Goal: Task Accomplishment & Management: Manage account settings

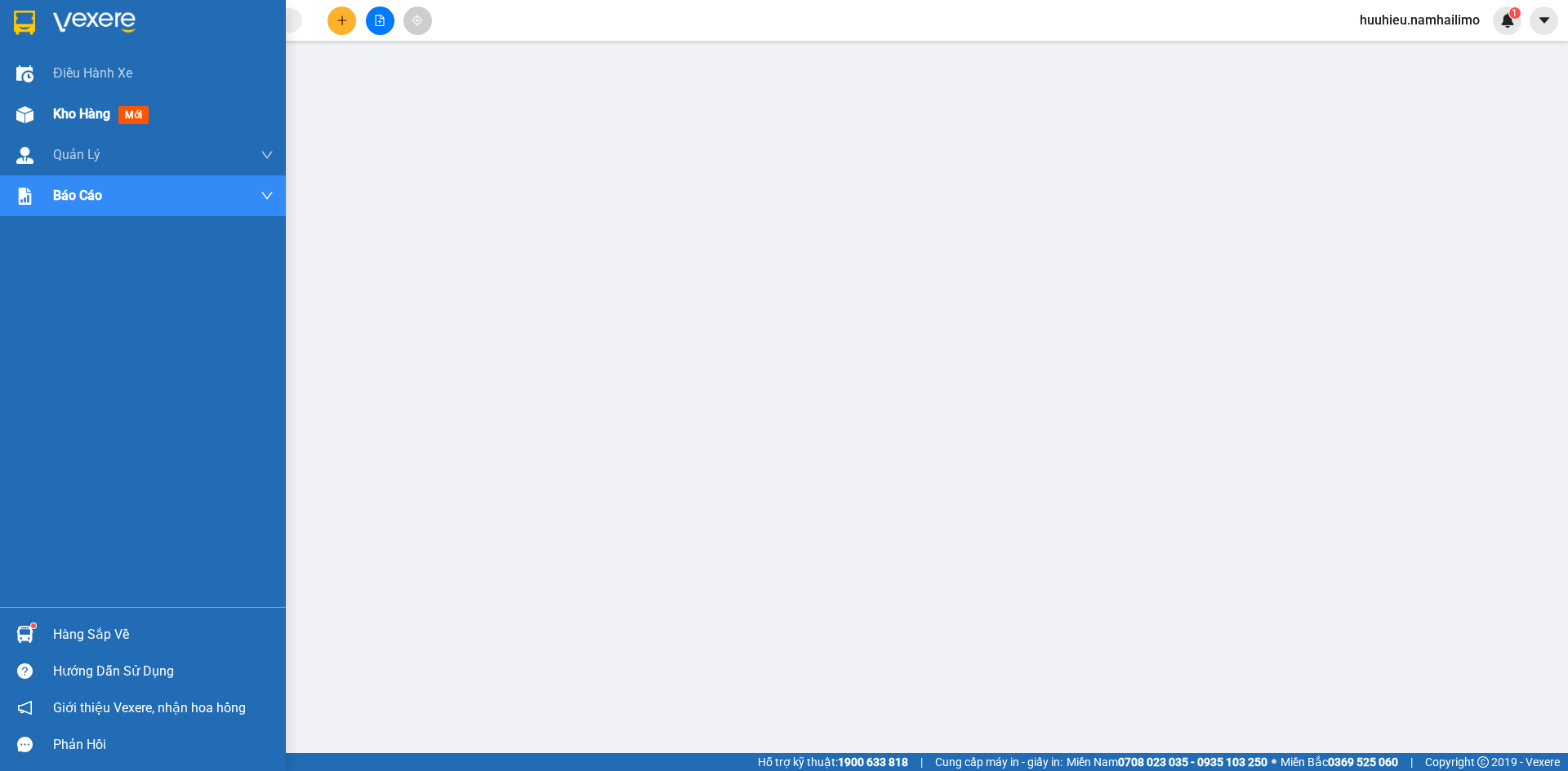
click at [69, 107] on span "Kho hàng" at bounding box center [81, 114] width 57 height 15
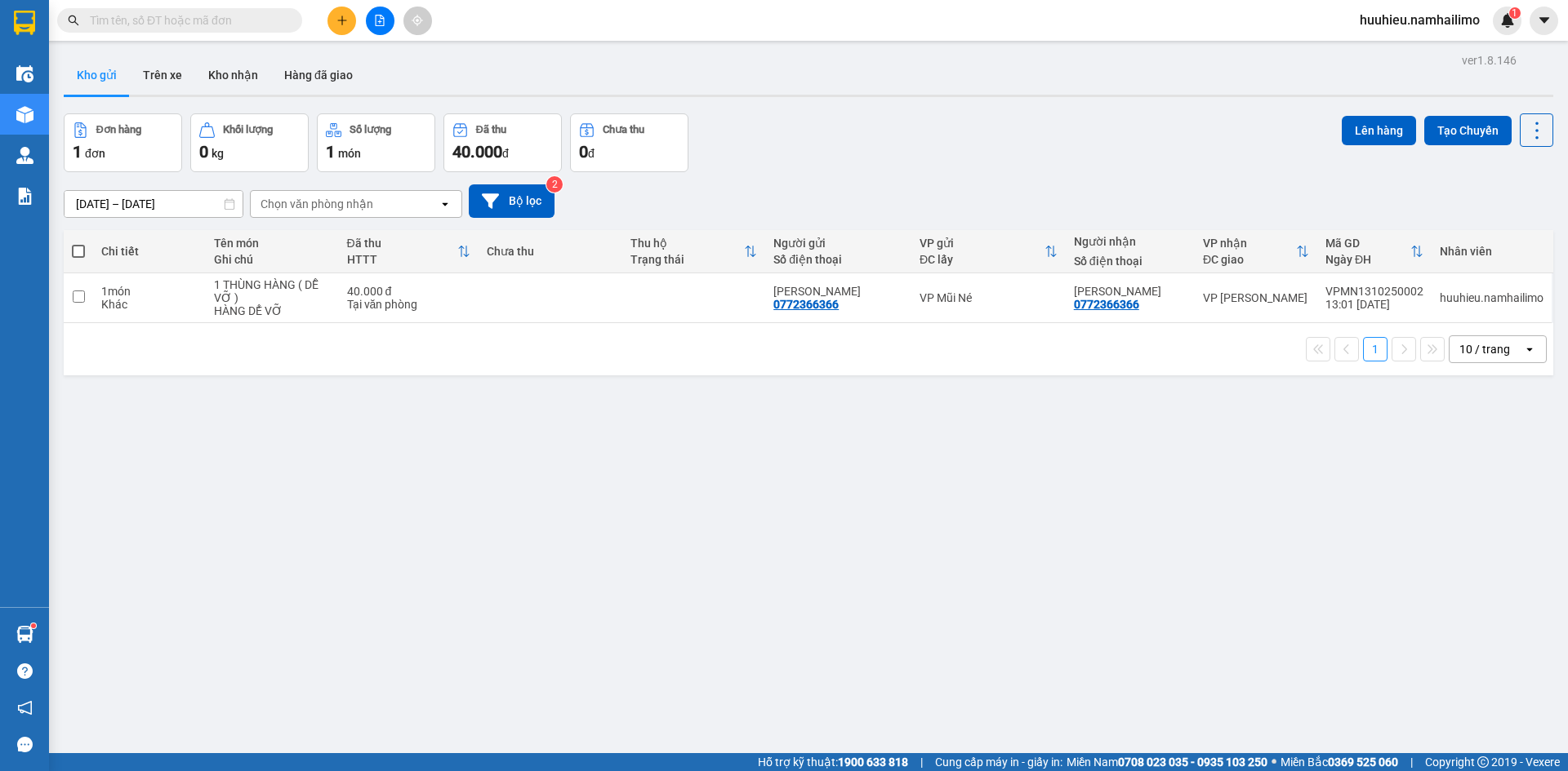
click at [80, 249] on span at bounding box center [78, 251] width 13 height 13
click at [78, 243] on input "checkbox" at bounding box center [78, 243] width 0 height 0
checkbox input "true"
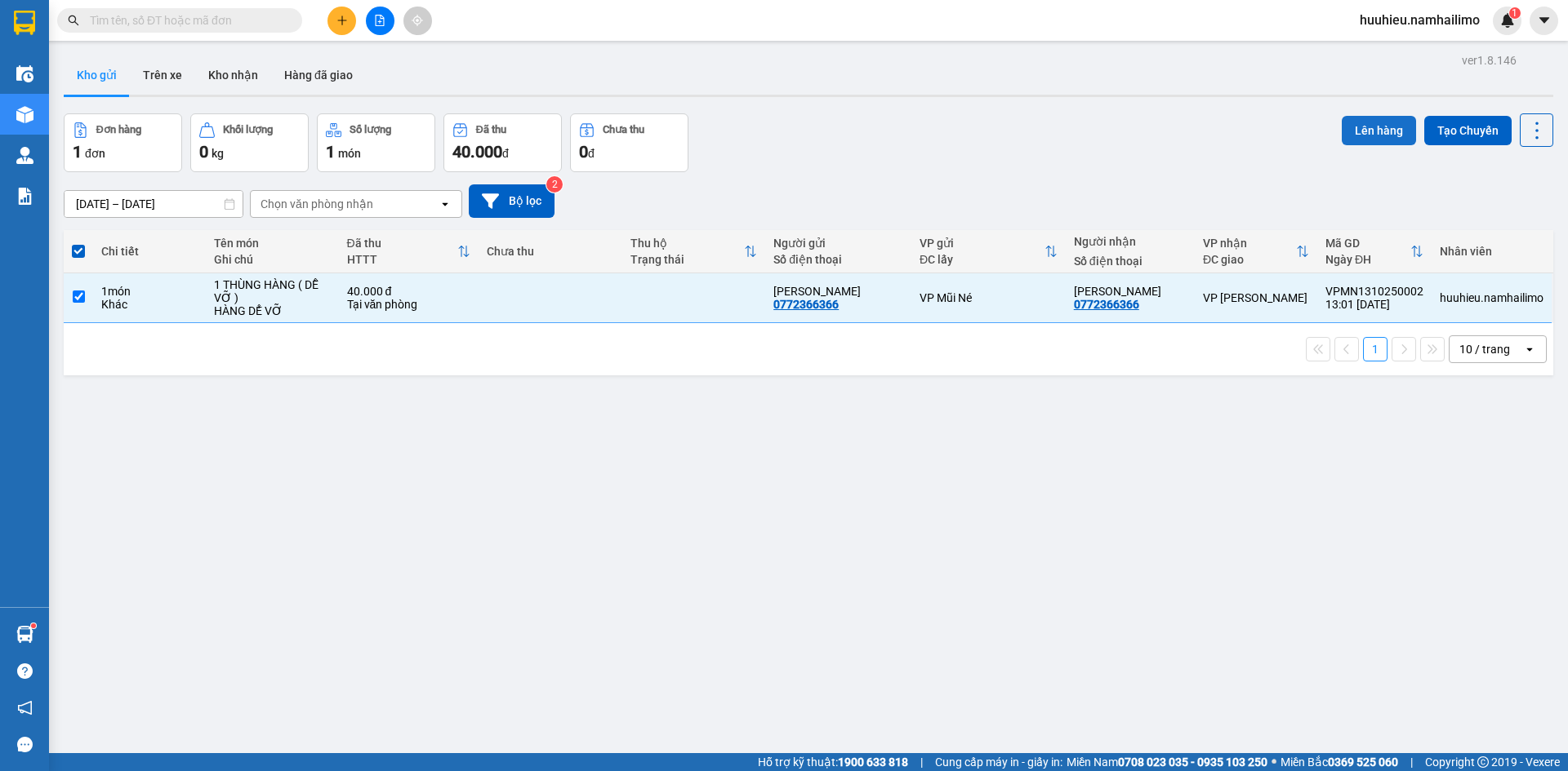
click at [1361, 131] on button "Lên hàng" at bounding box center [1379, 131] width 75 height 30
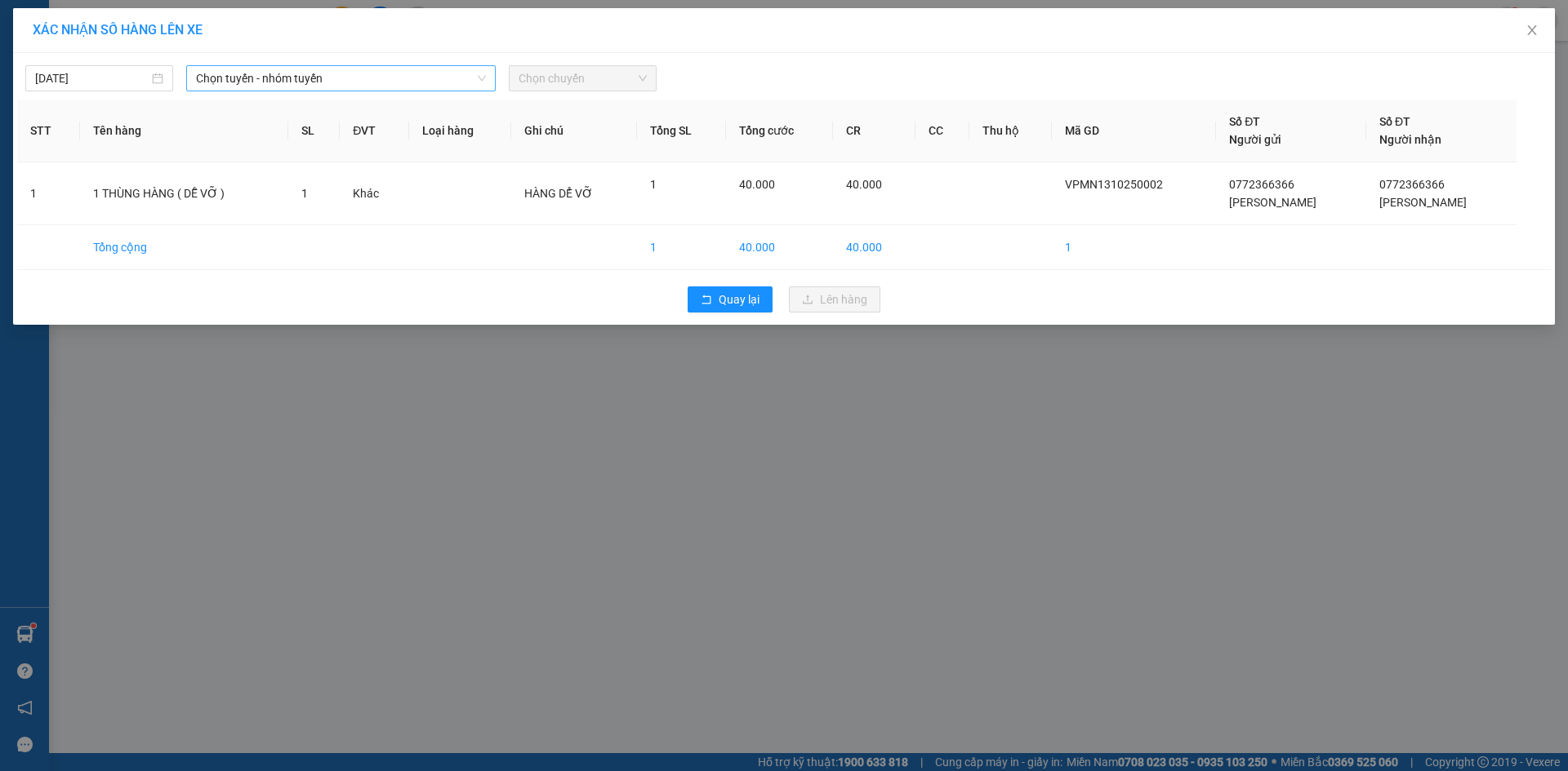
click at [278, 82] on span "Chọn tuyến - nhóm tuyến" at bounding box center [341, 78] width 290 height 25
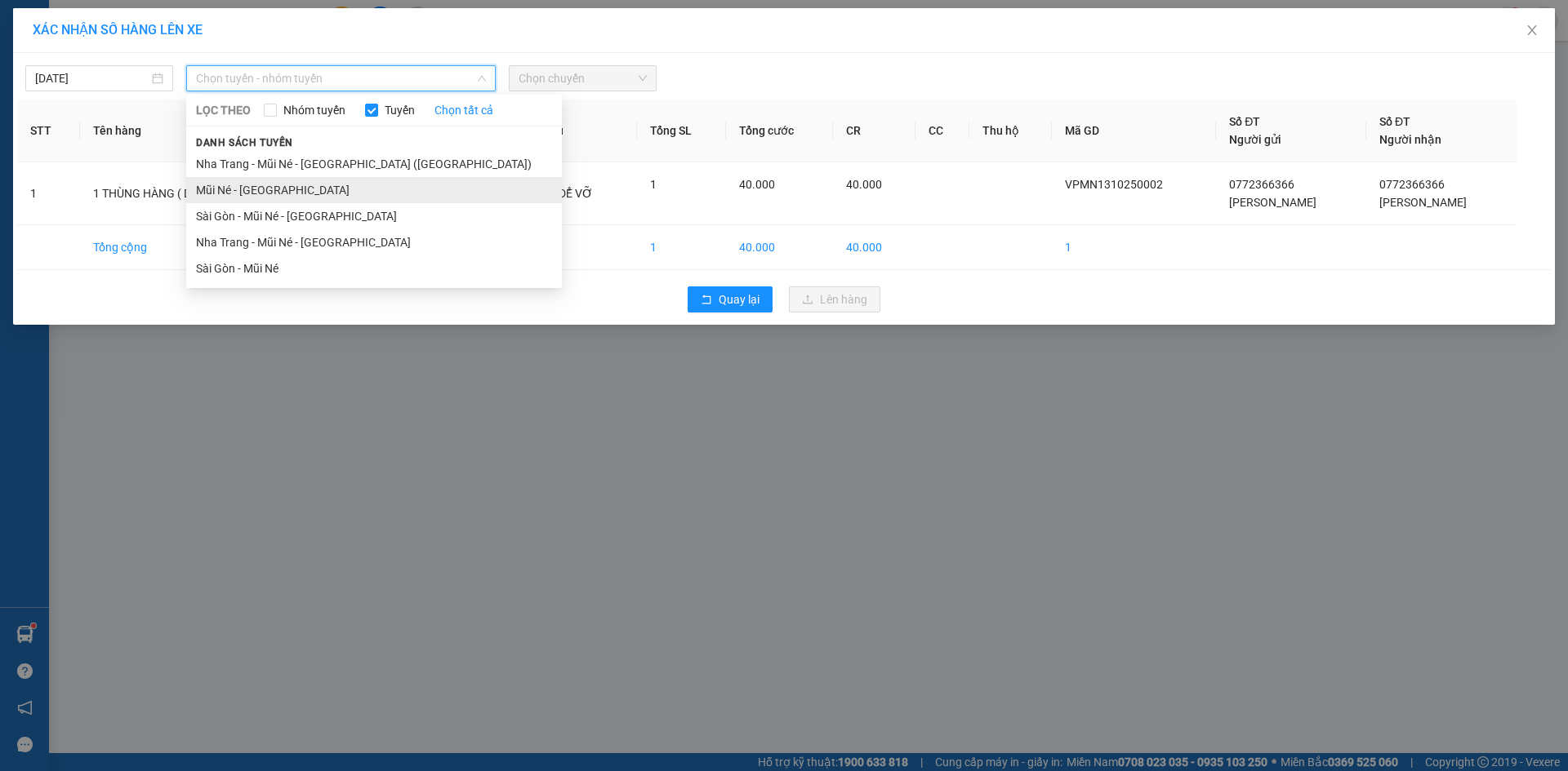
click at [278, 187] on li "Mũi Né - Sài Gòn" at bounding box center [373, 190] width 376 height 26
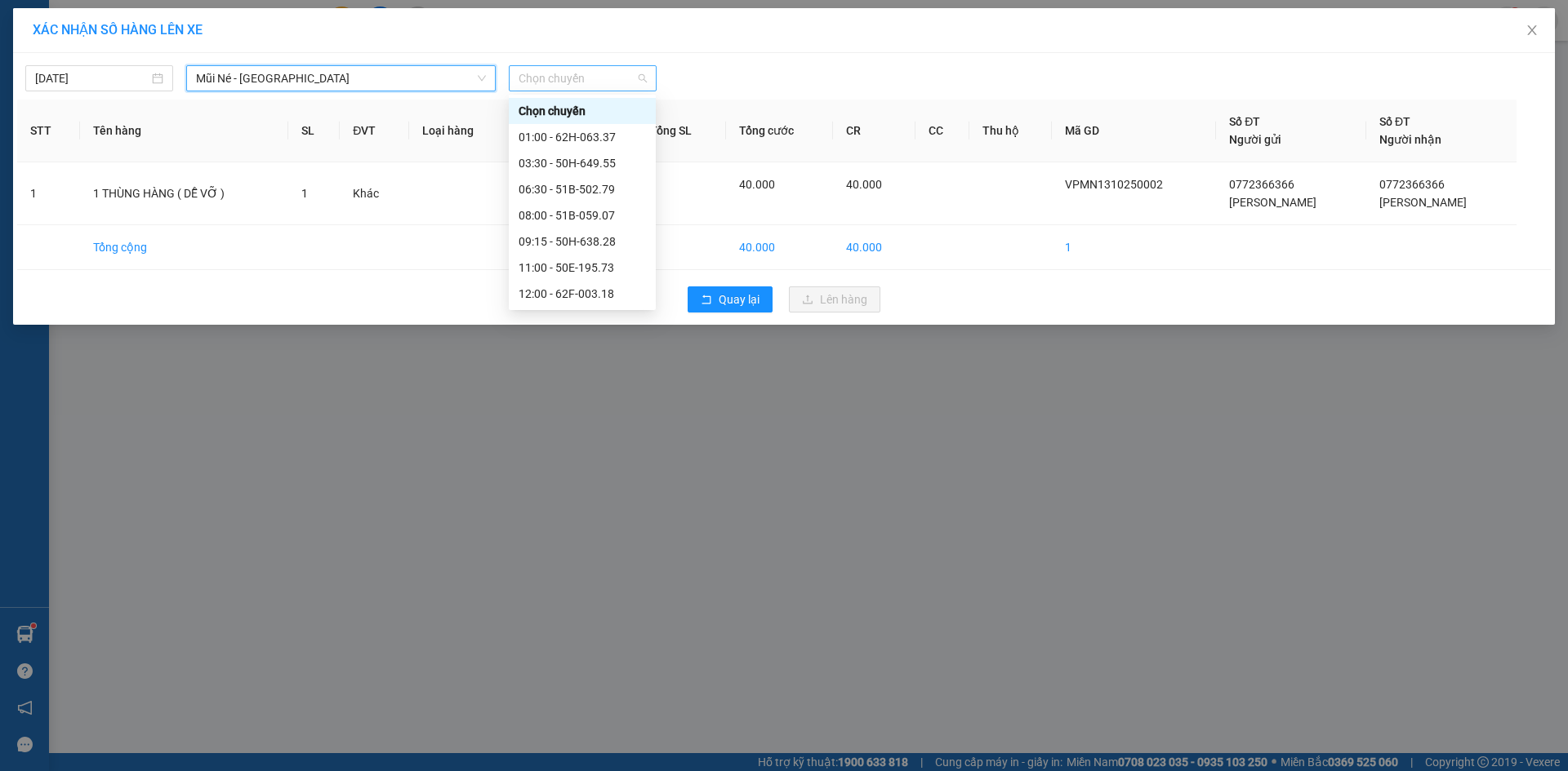
click at [538, 79] on span "Chọn chuyến" at bounding box center [582, 78] width 128 height 25
type input "13"
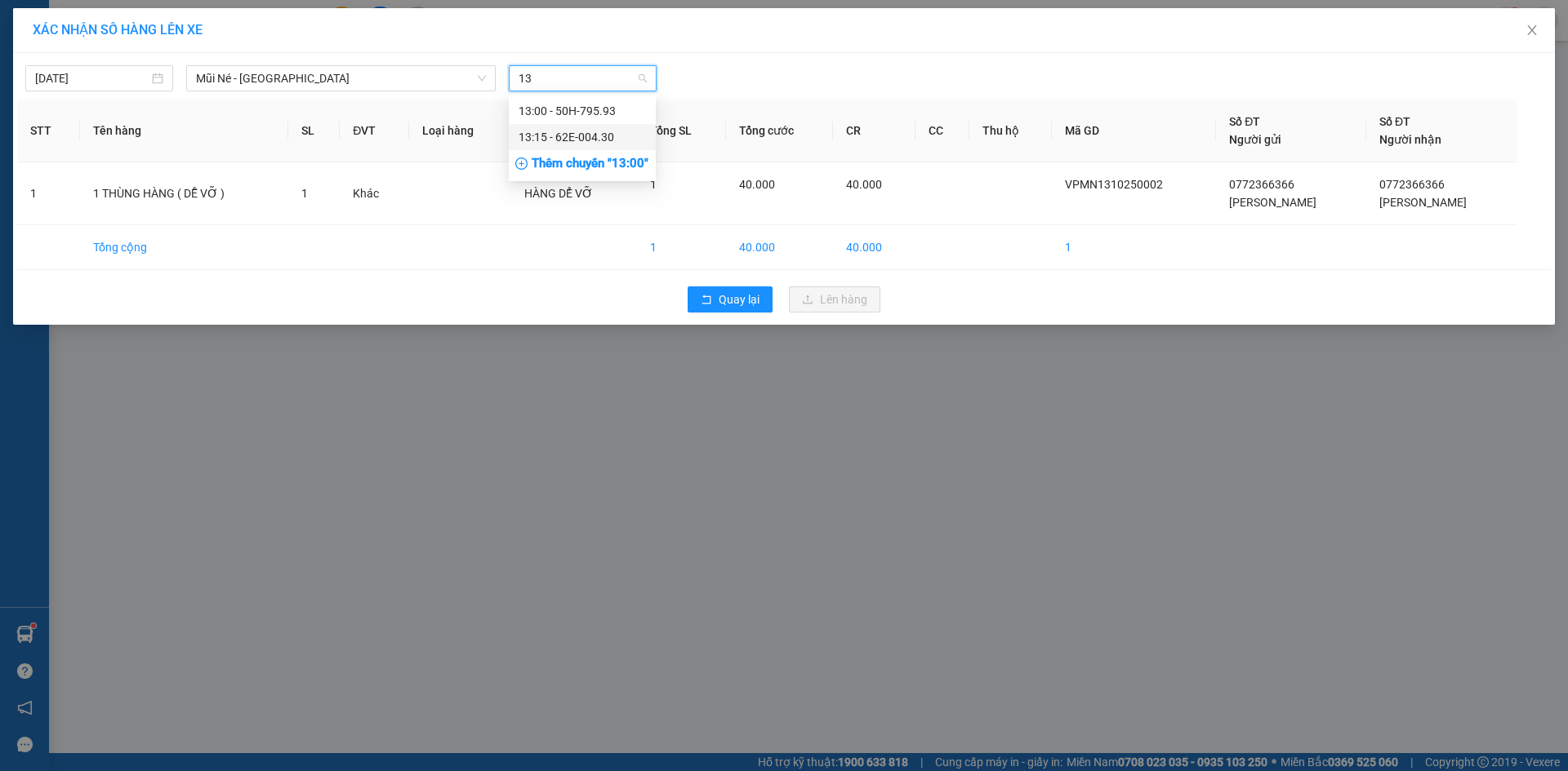
click at [567, 135] on div "13:15 - 62E-004.30" at bounding box center [582, 137] width 127 height 18
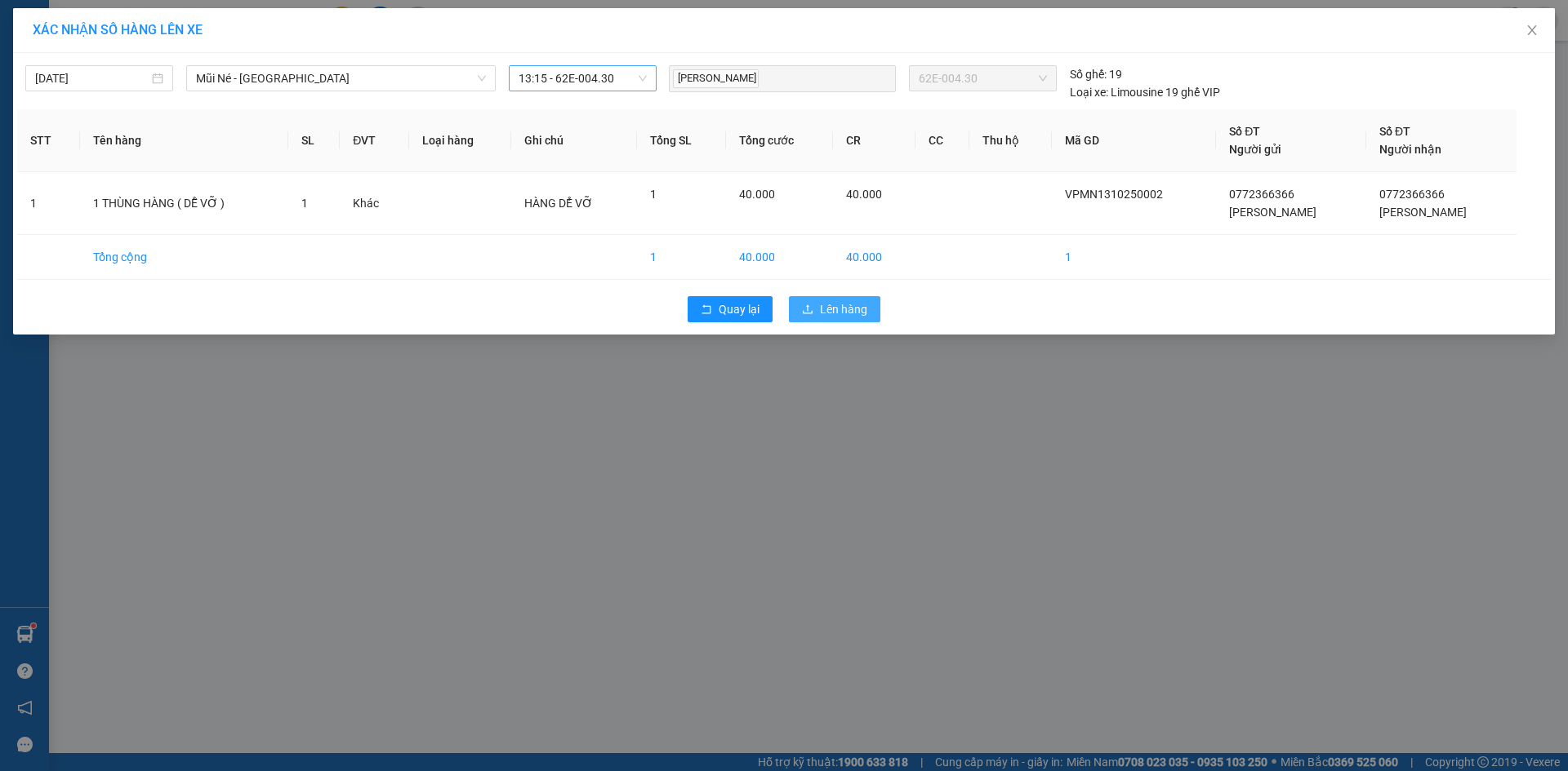
click at [839, 311] on span "Lên hàng" at bounding box center [843, 309] width 48 height 18
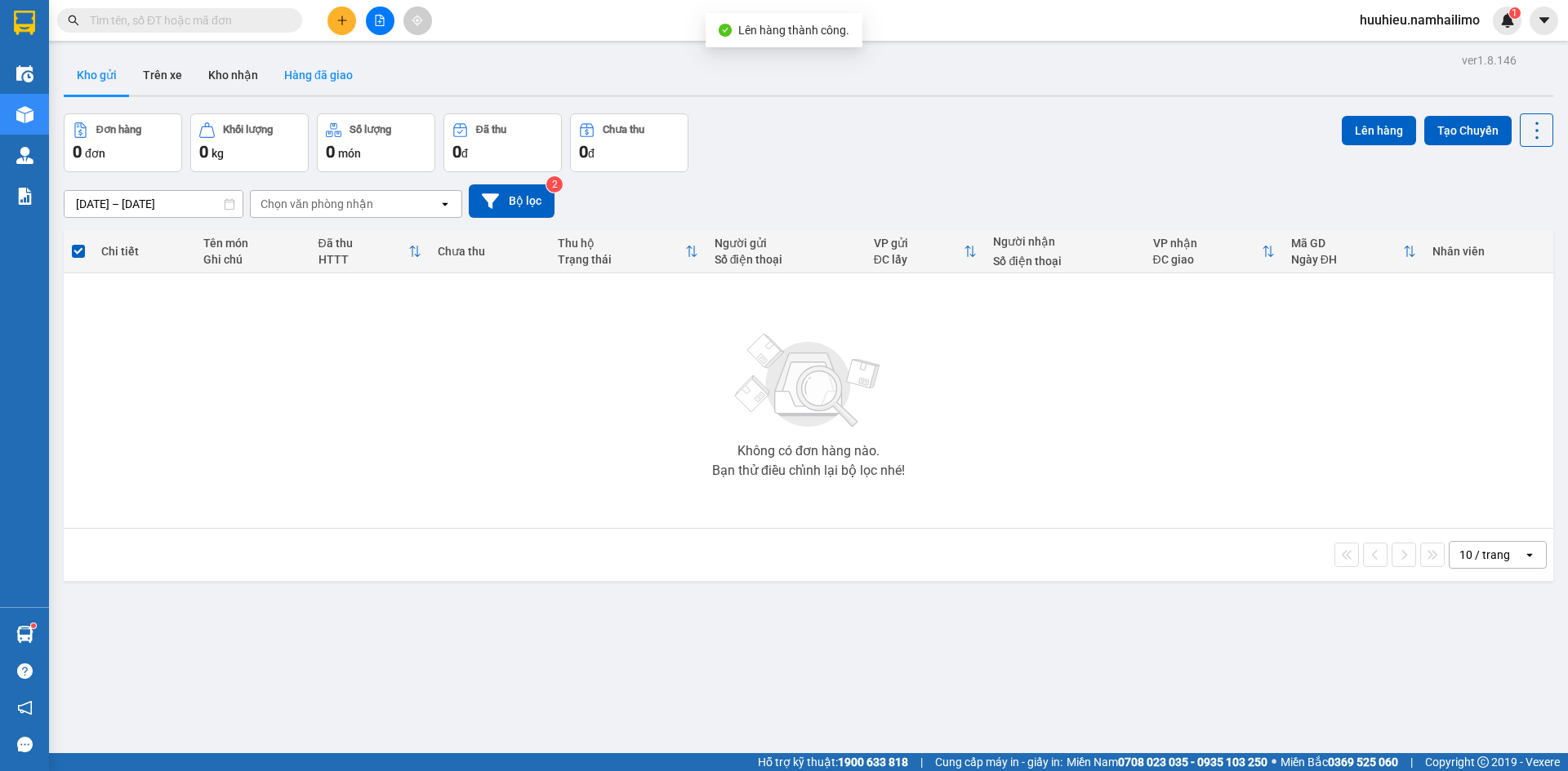
click at [333, 86] on button "Hàng đã giao" at bounding box center [318, 75] width 95 height 39
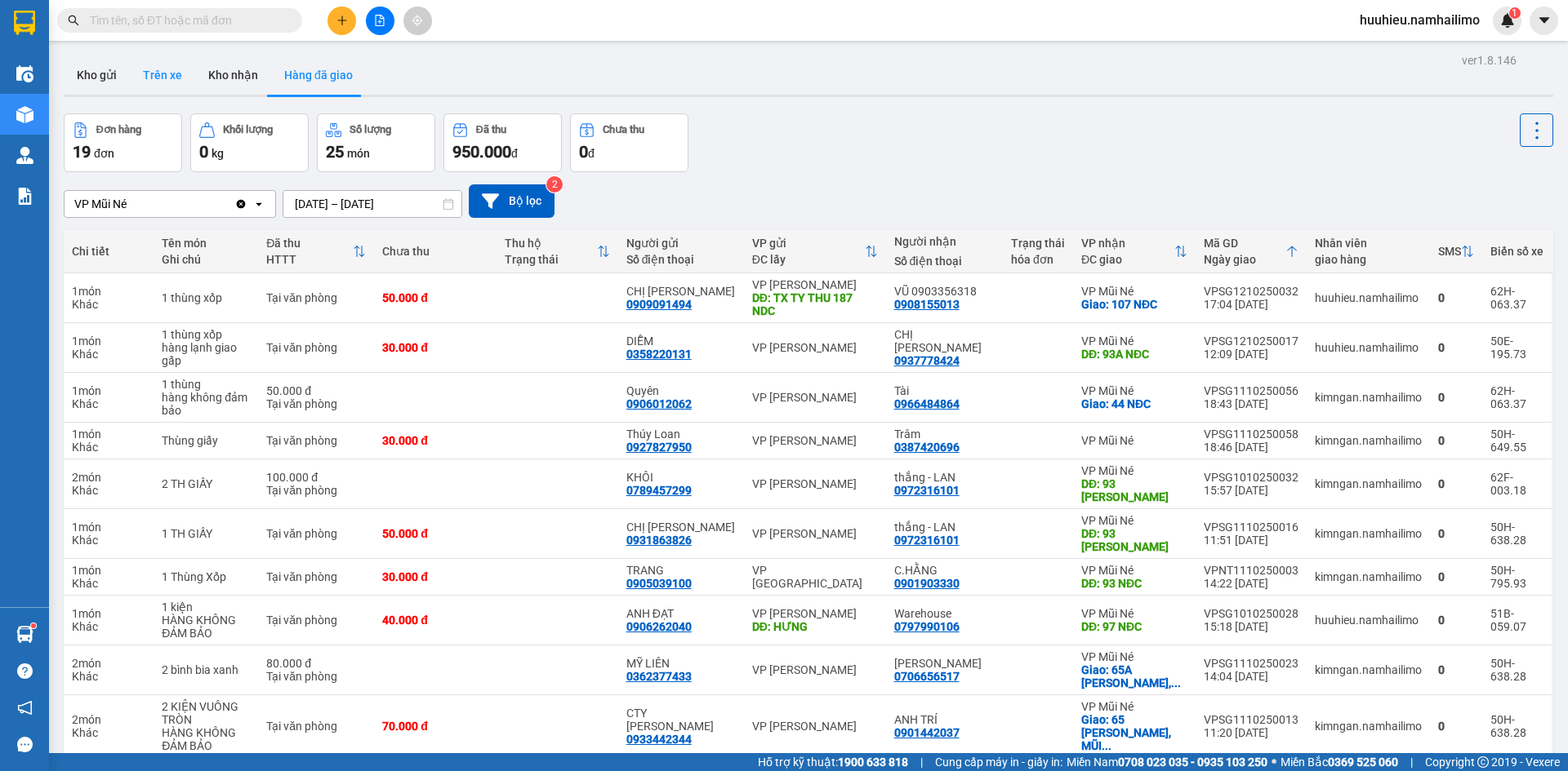
click at [166, 67] on button "Trên xe" at bounding box center [162, 75] width 65 height 39
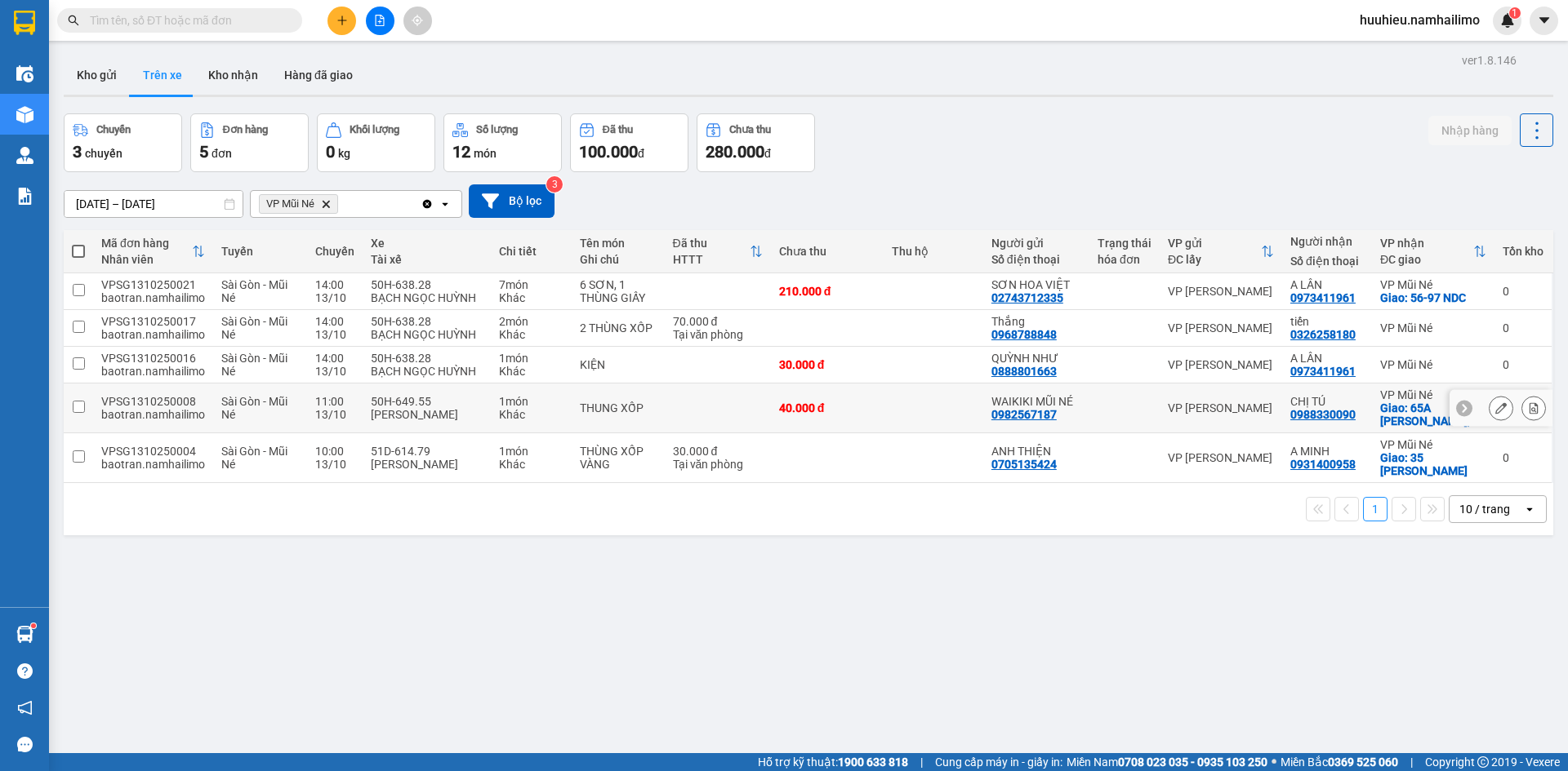
click at [1293, 414] on div "0988330090" at bounding box center [1322, 414] width 65 height 13
drag, startPoint x: 1293, startPoint y: 413, endPoint x: 1184, endPoint y: 548, distance: 173.5
click at [1184, 548] on div "ver 1.8.146 Kho gửi Trên xe Kho nhận Hàng đã giao Chuyến 3 chuyến Đơn hàng 5 đơ…" at bounding box center [808, 434] width 1503 height 771
drag, startPoint x: 1275, startPoint y: 414, endPoint x: 1344, endPoint y: 415, distance: 69.0
click at [1344, 415] on div "CHỊ TÚ 0988330090" at bounding box center [1326, 408] width 74 height 26
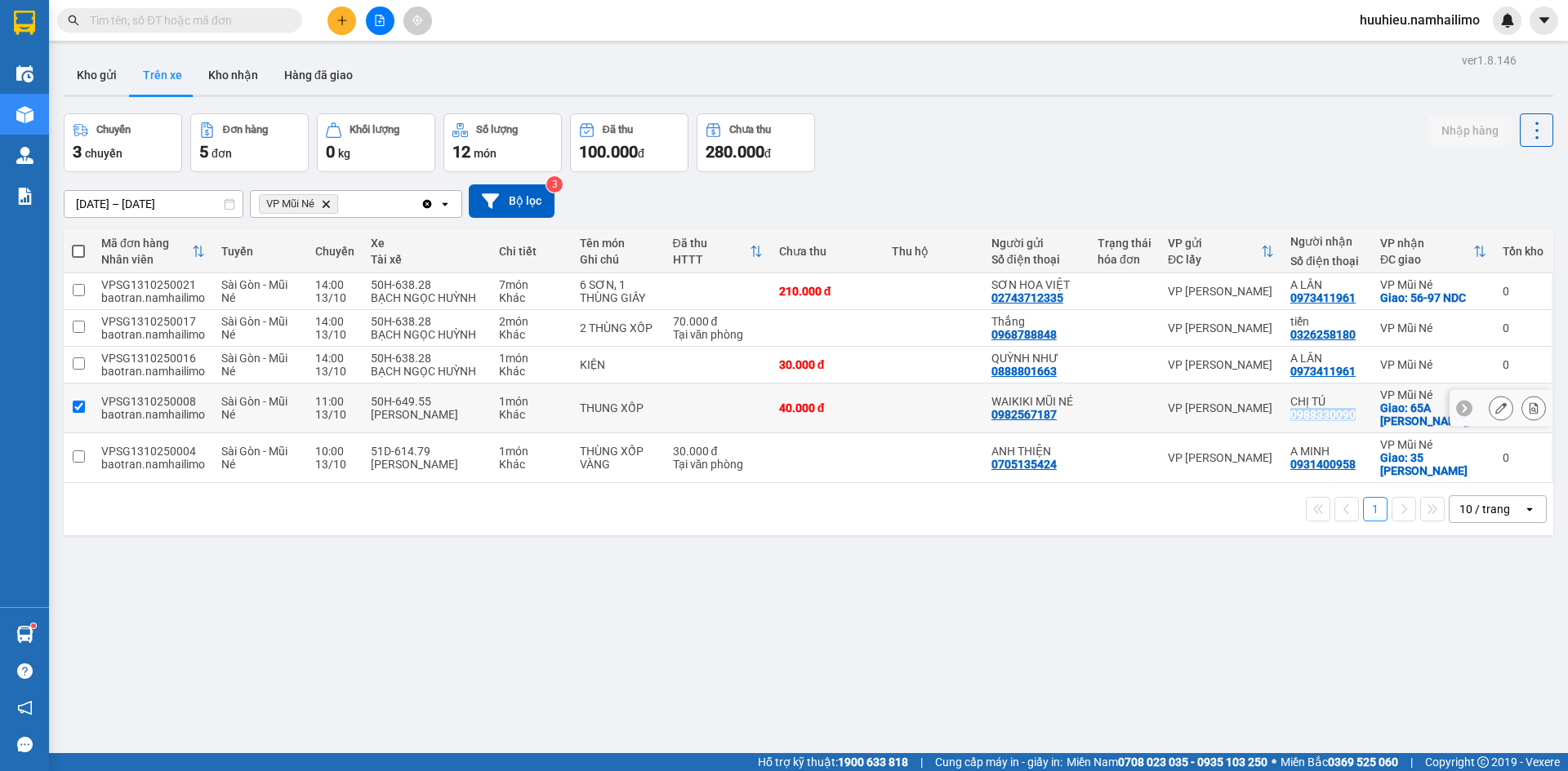
checkbox input "true"
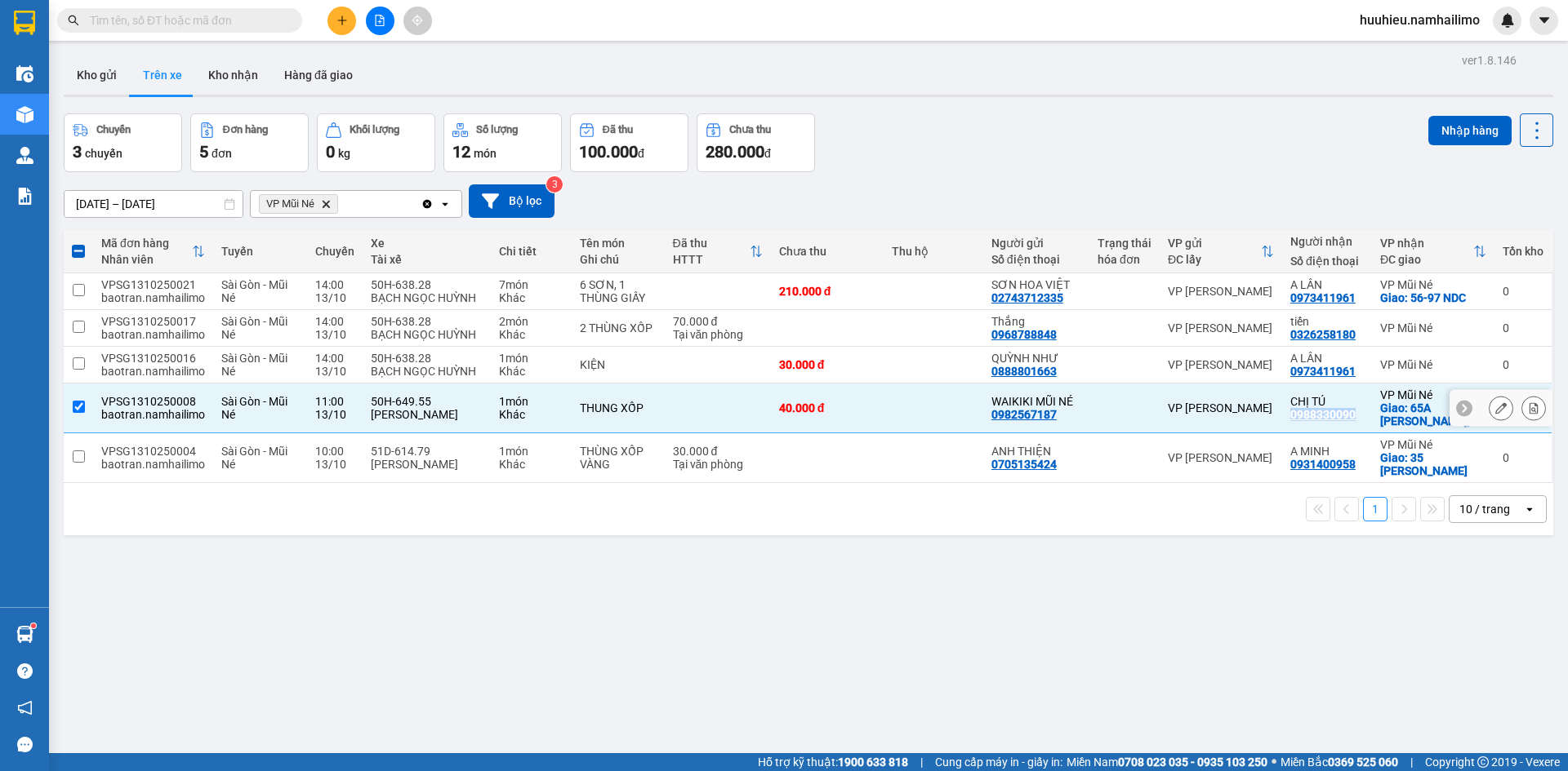
copy div "0988330090"
click at [1495, 410] on icon at bounding box center [1500, 407] width 11 height 11
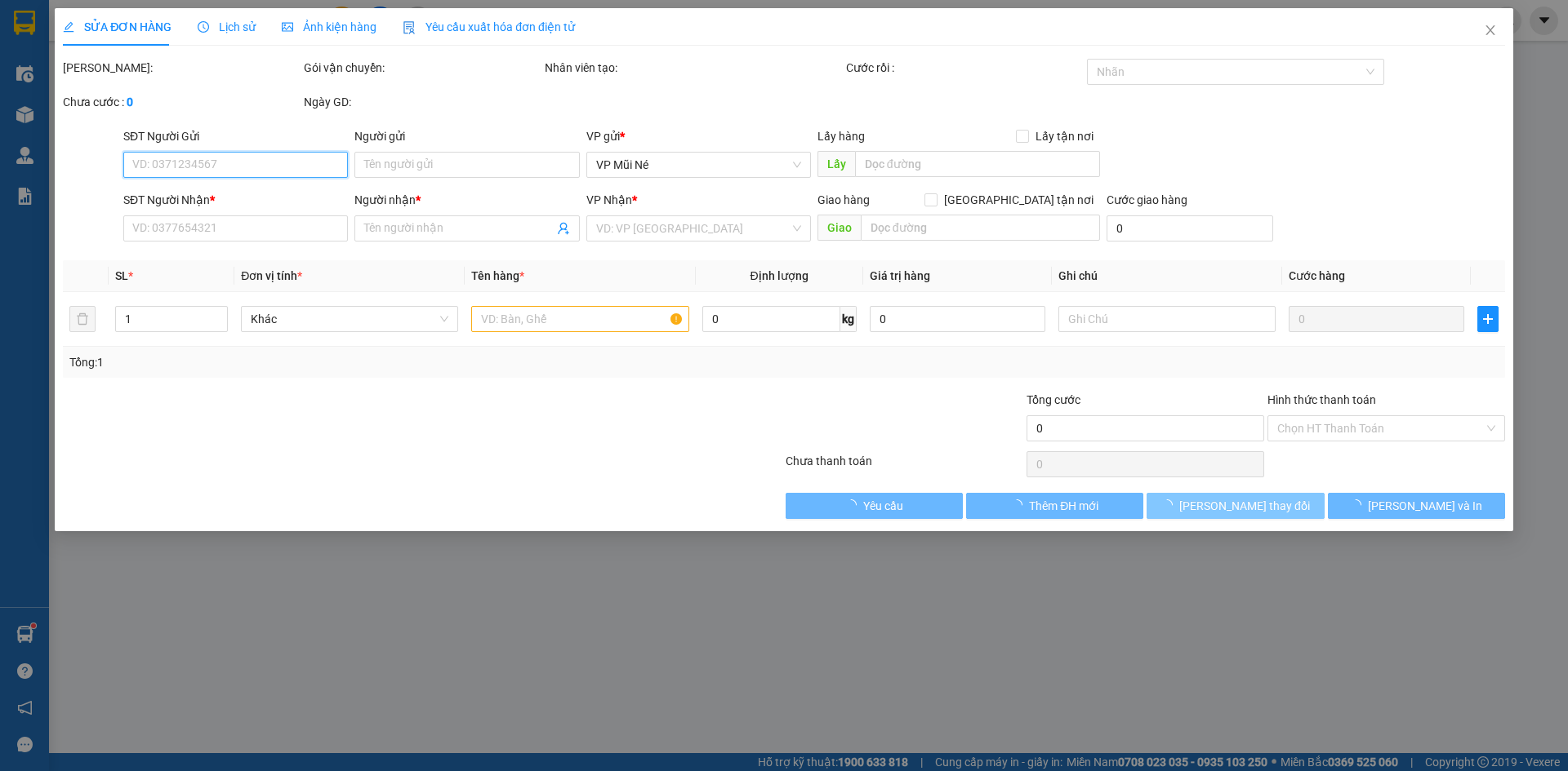
type input "0982567187"
type input "WAIKIKI MŨI NÉ"
type input "0988330090"
type input "CHỊ TÚ"
checkbox input "true"
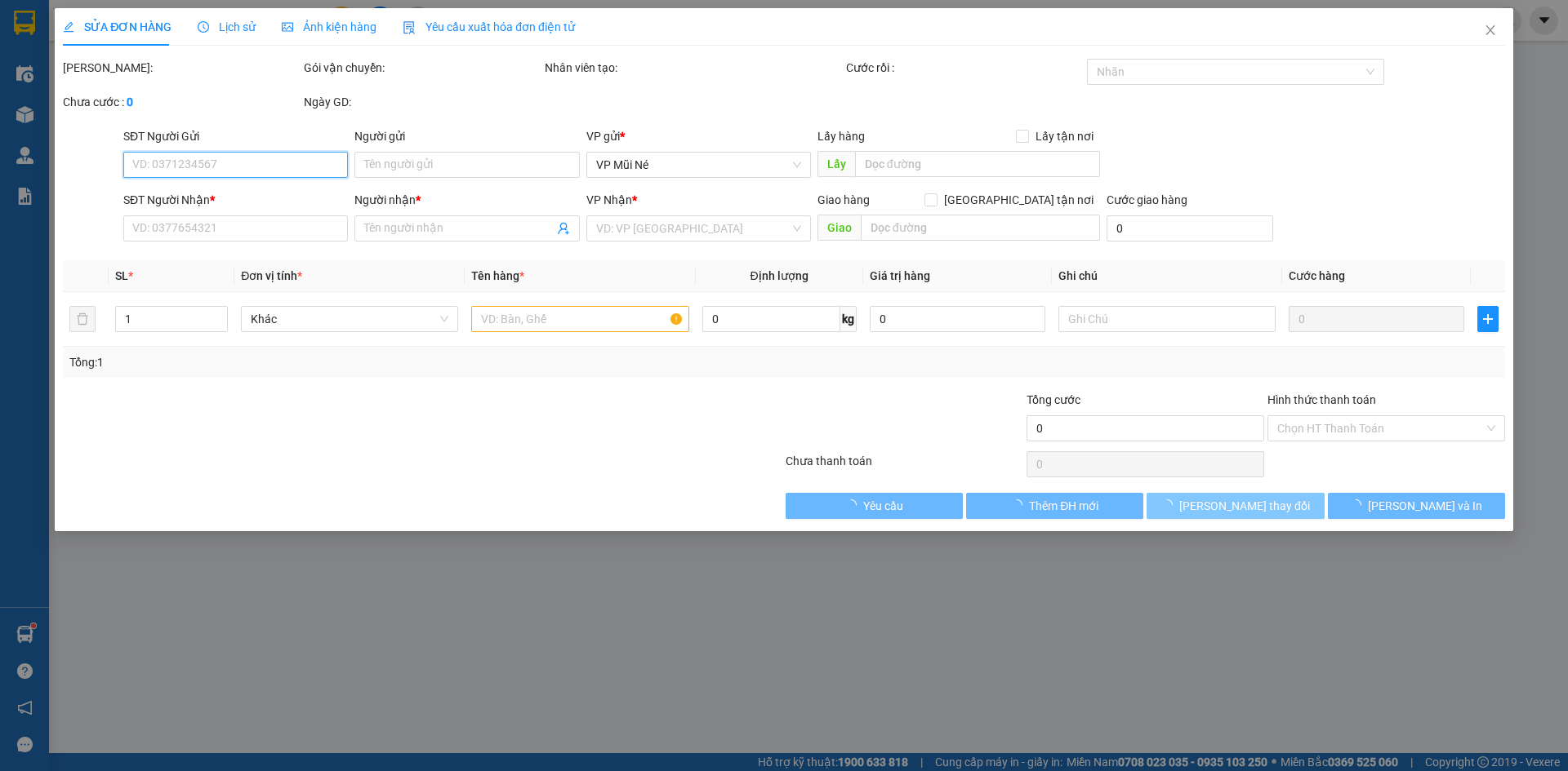
type input "65A NGUYEN DINH CHIEU, MUINE"
type input "40.000"
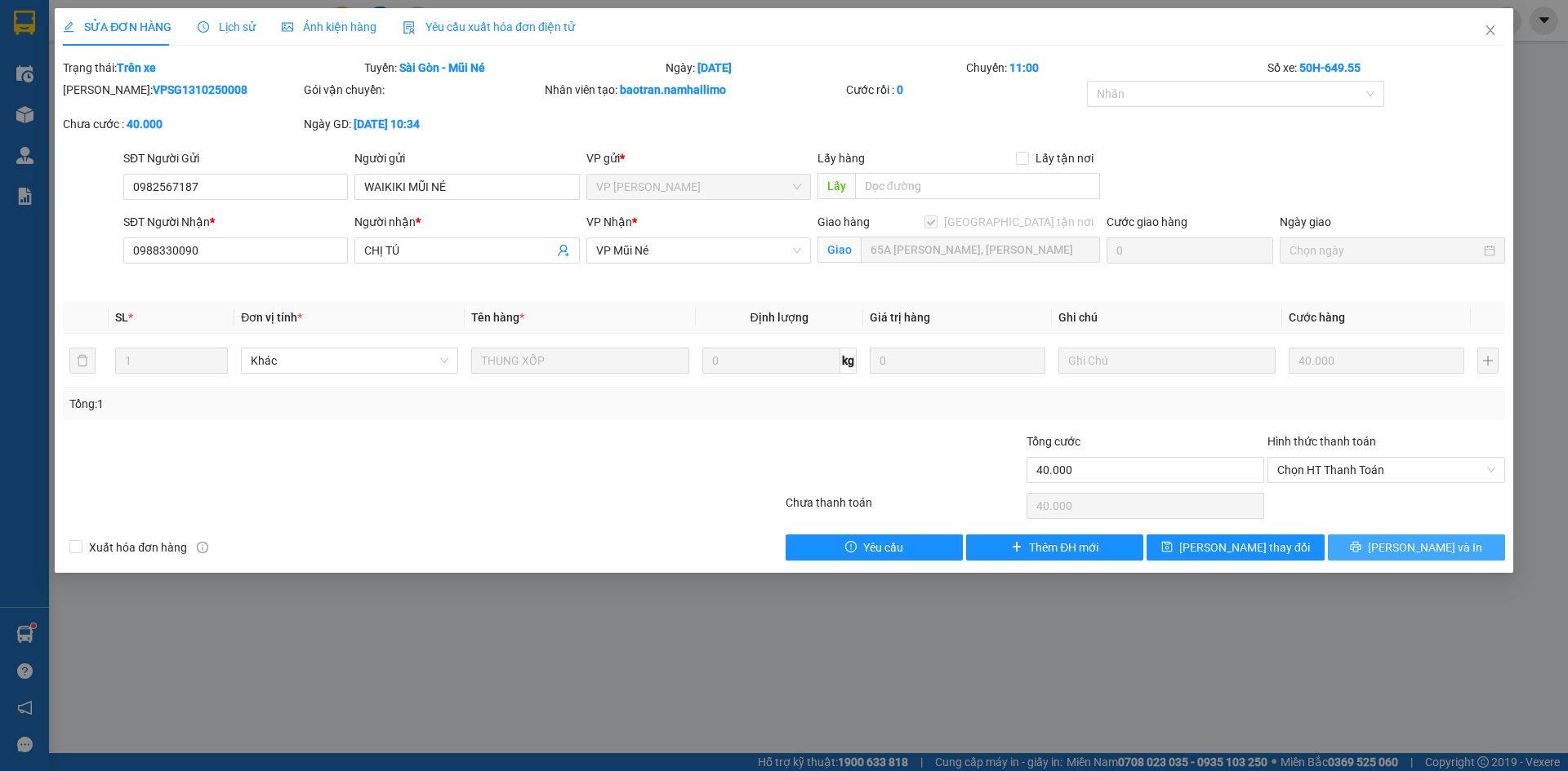
click at [1400, 544] on button "Lưu và In" at bounding box center [1416, 547] width 177 height 26
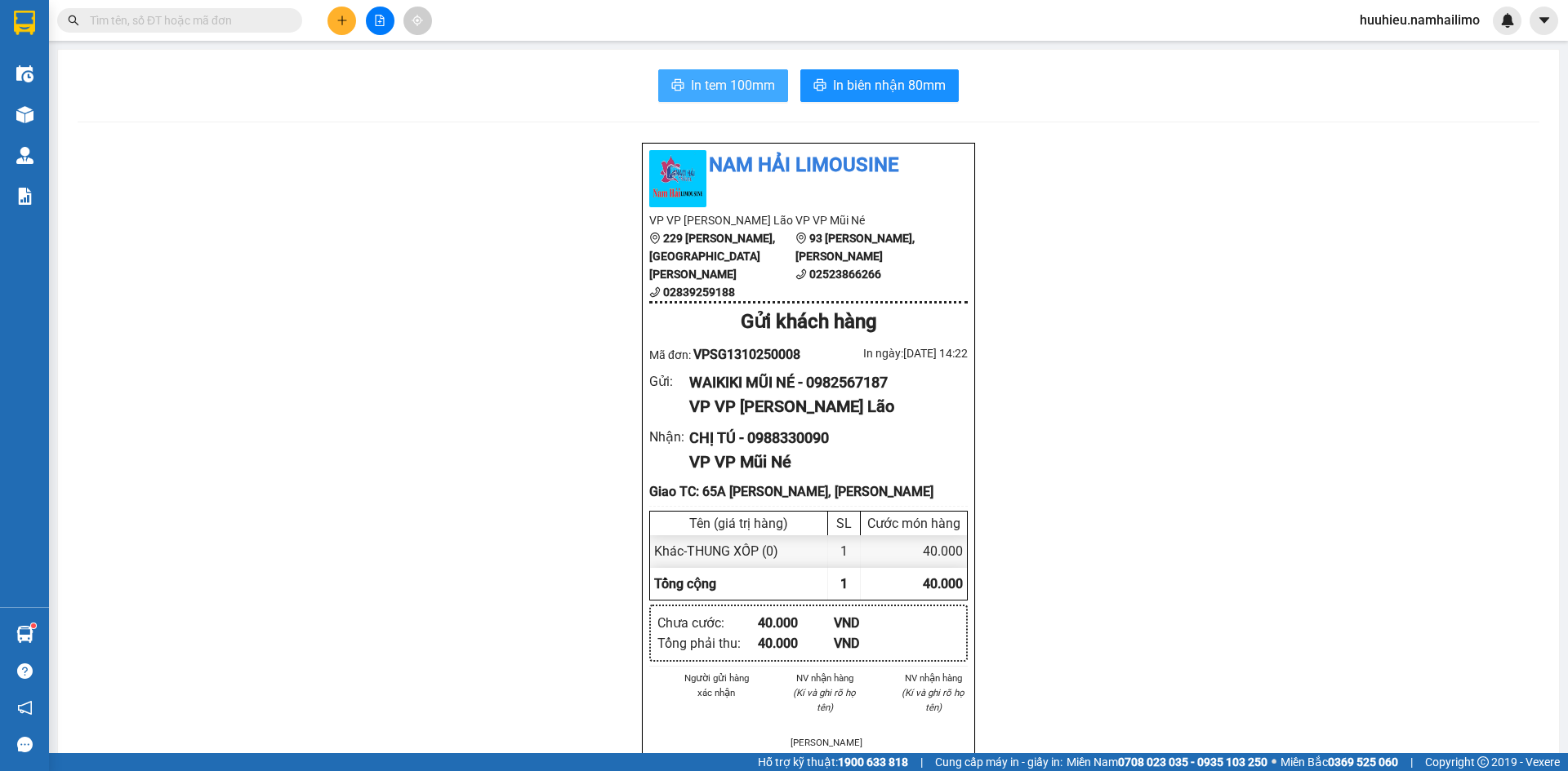
click at [701, 72] on button "In tem 100mm" at bounding box center [723, 86] width 130 height 32
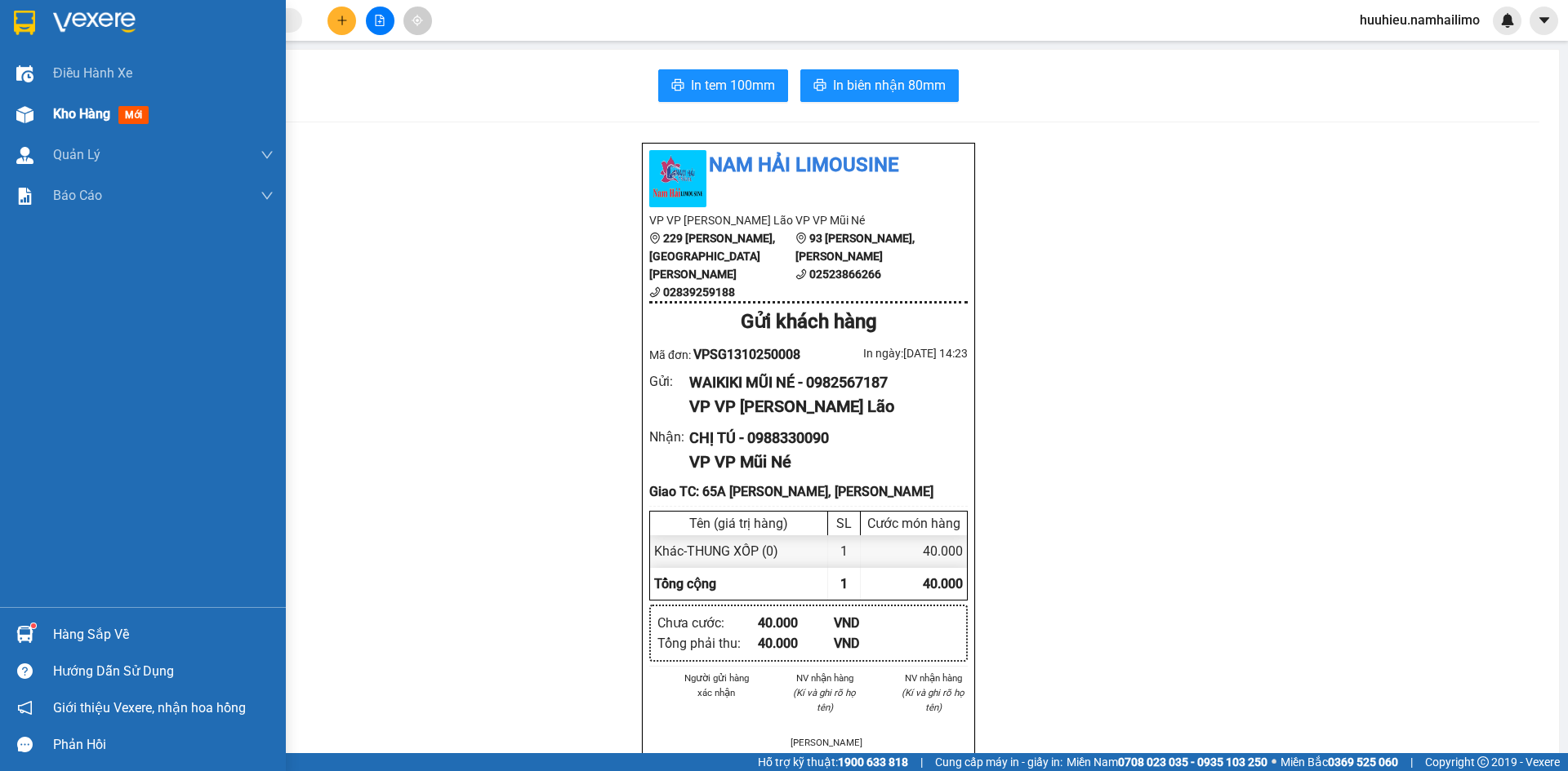
click at [57, 115] on span "Kho hàng" at bounding box center [81, 114] width 57 height 15
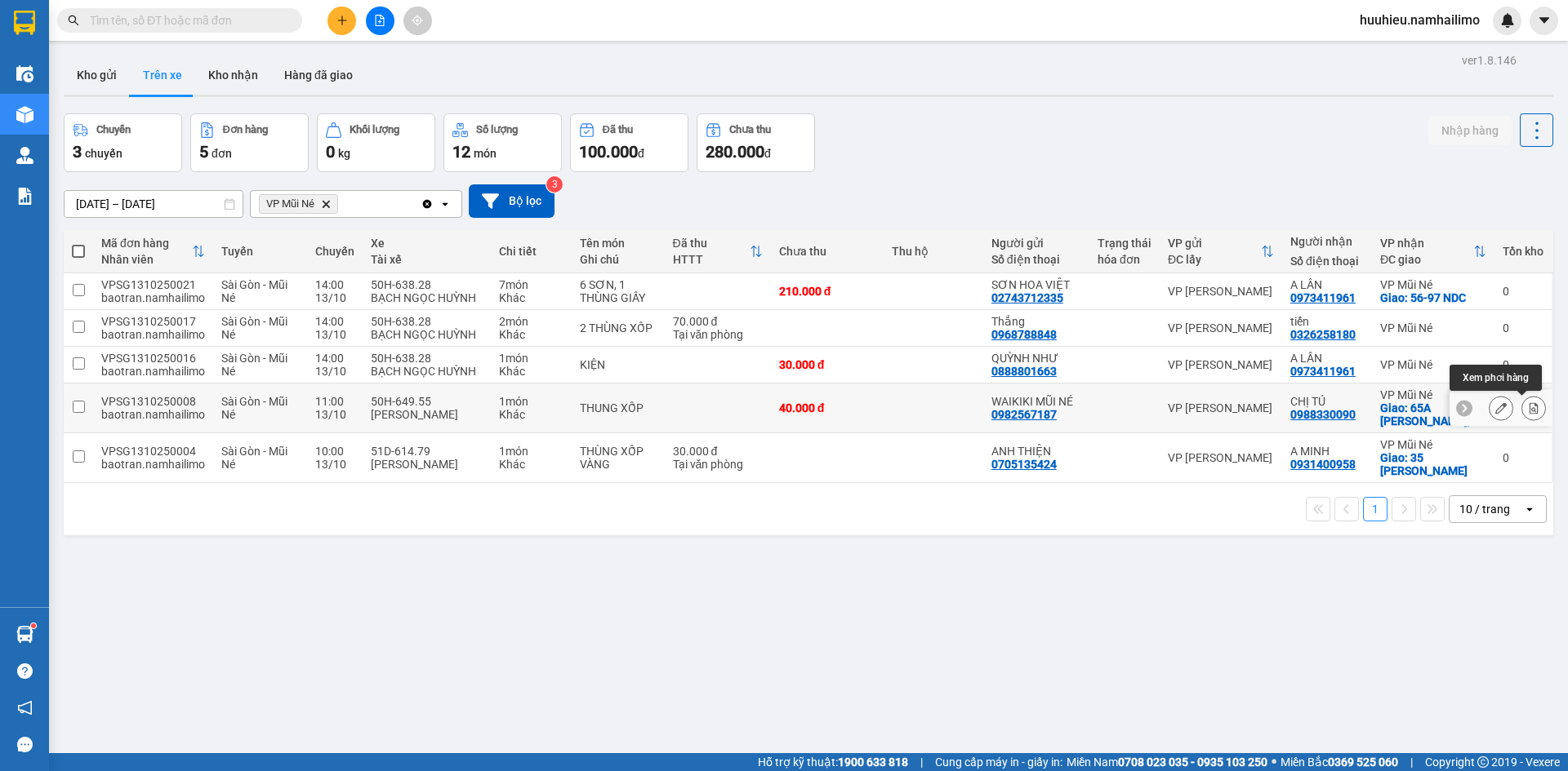
click at [1528, 411] on icon at bounding box center [1533, 407] width 11 height 11
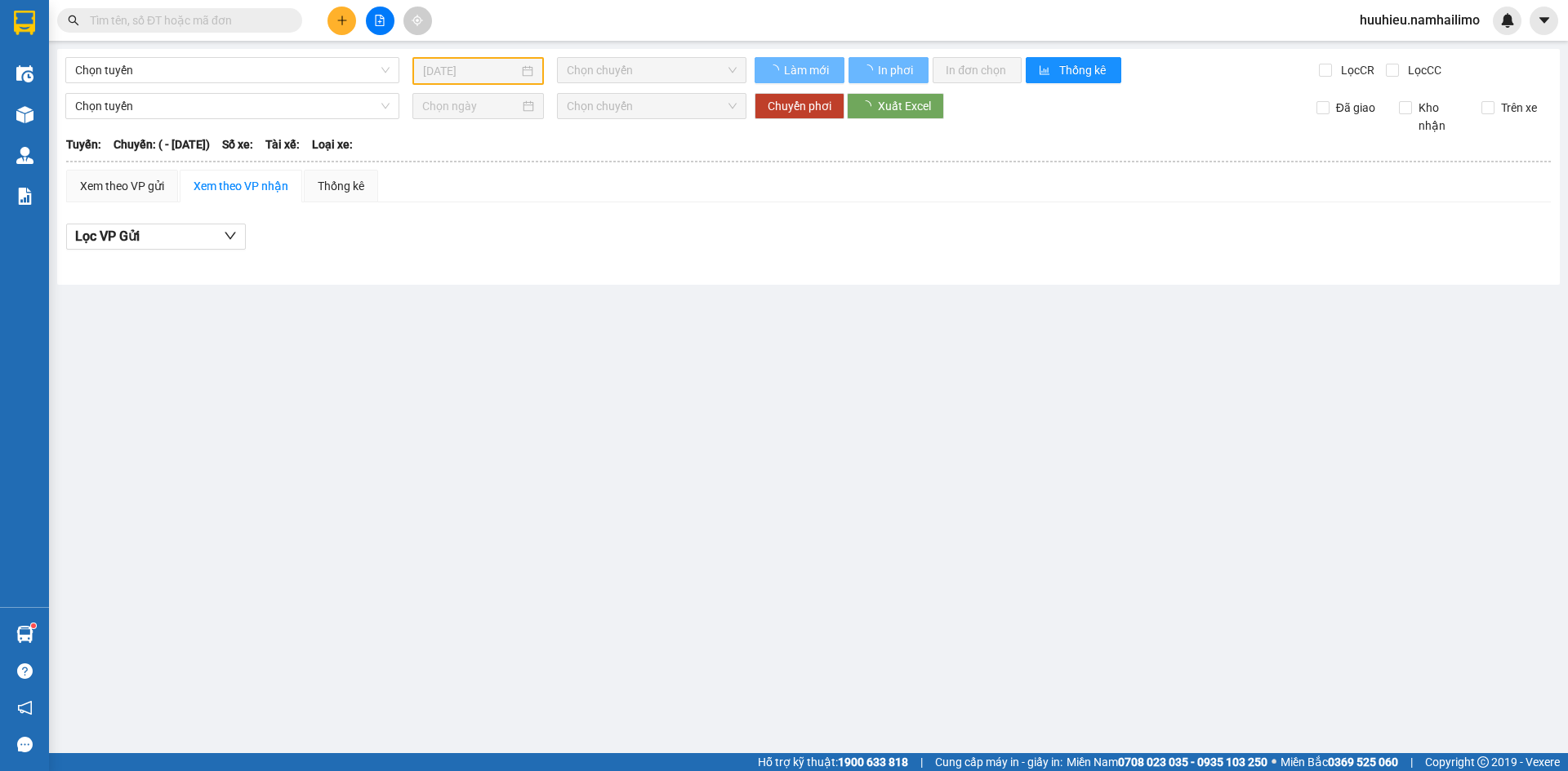
type input "13/10/2025"
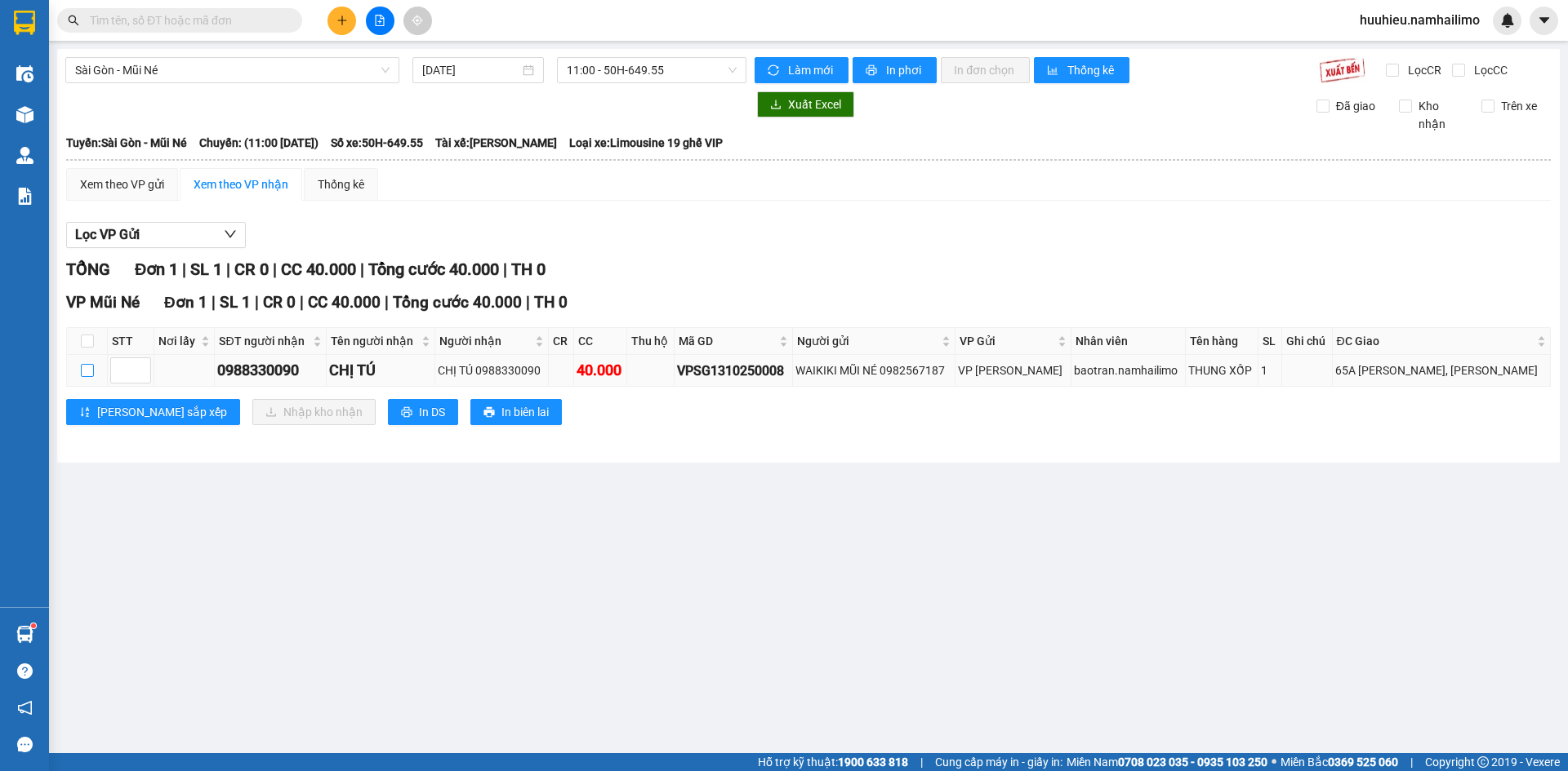
click at [89, 374] on input "checkbox" at bounding box center [87, 370] width 13 height 13
checkbox input "true"
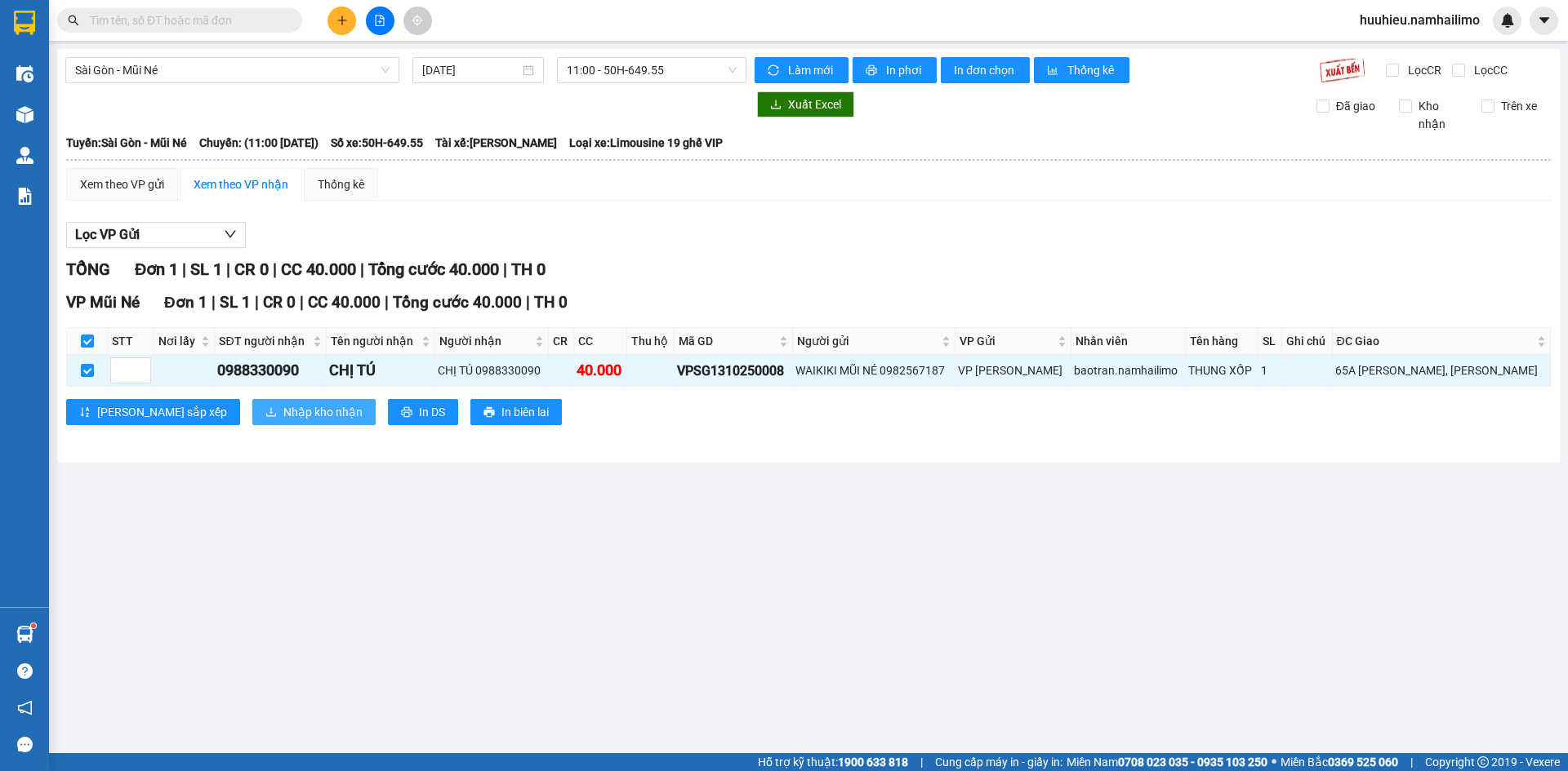
click at [283, 421] on span "Nhập kho nhận" at bounding box center [322, 411] width 79 height 18
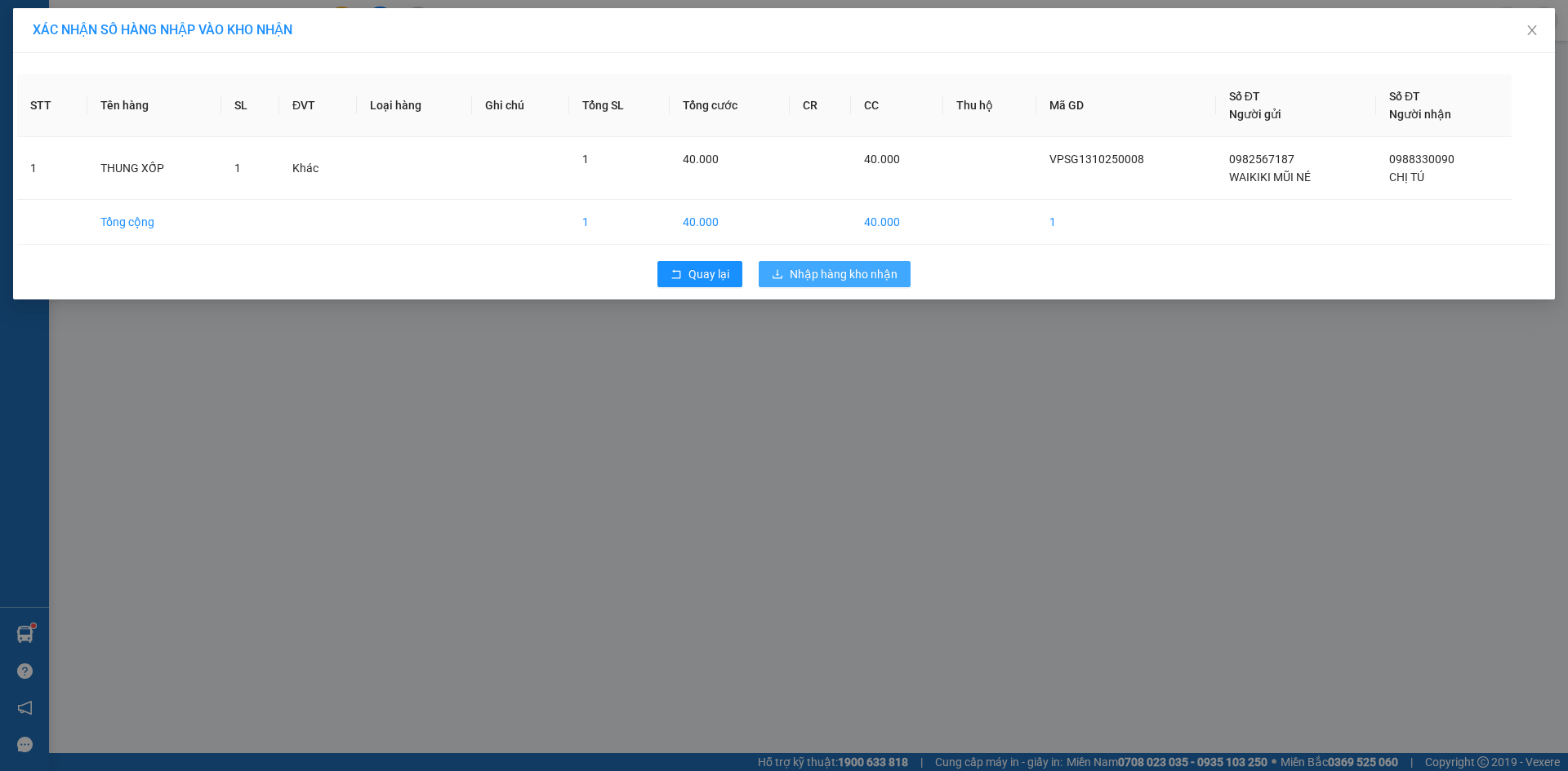
click at [848, 276] on span "Nhập hàng kho nhận" at bounding box center [843, 274] width 108 height 18
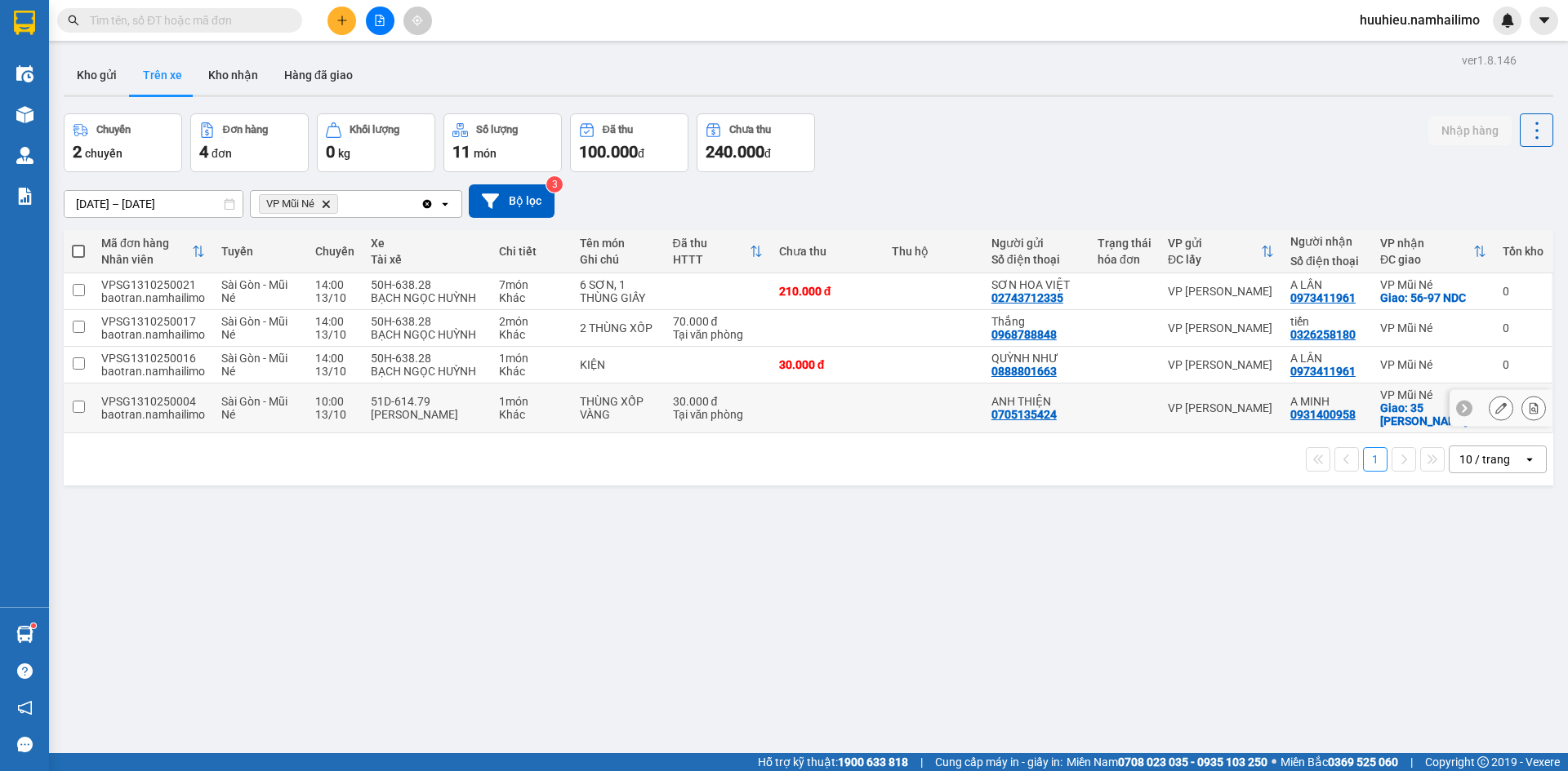
click at [1528, 409] on icon at bounding box center [1533, 407] width 11 height 11
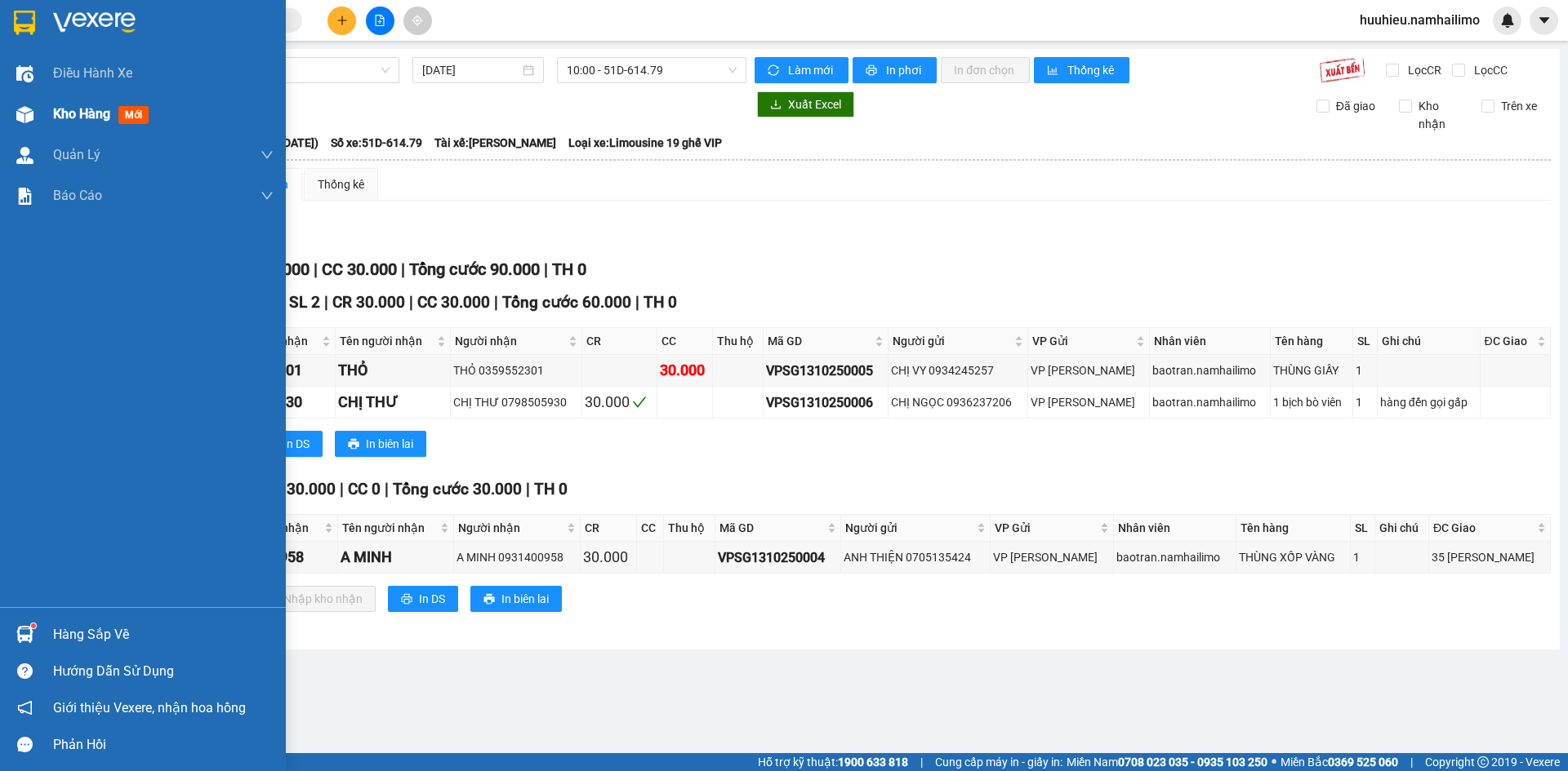
click at [59, 115] on span "Kho hàng" at bounding box center [81, 114] width 57 height 15
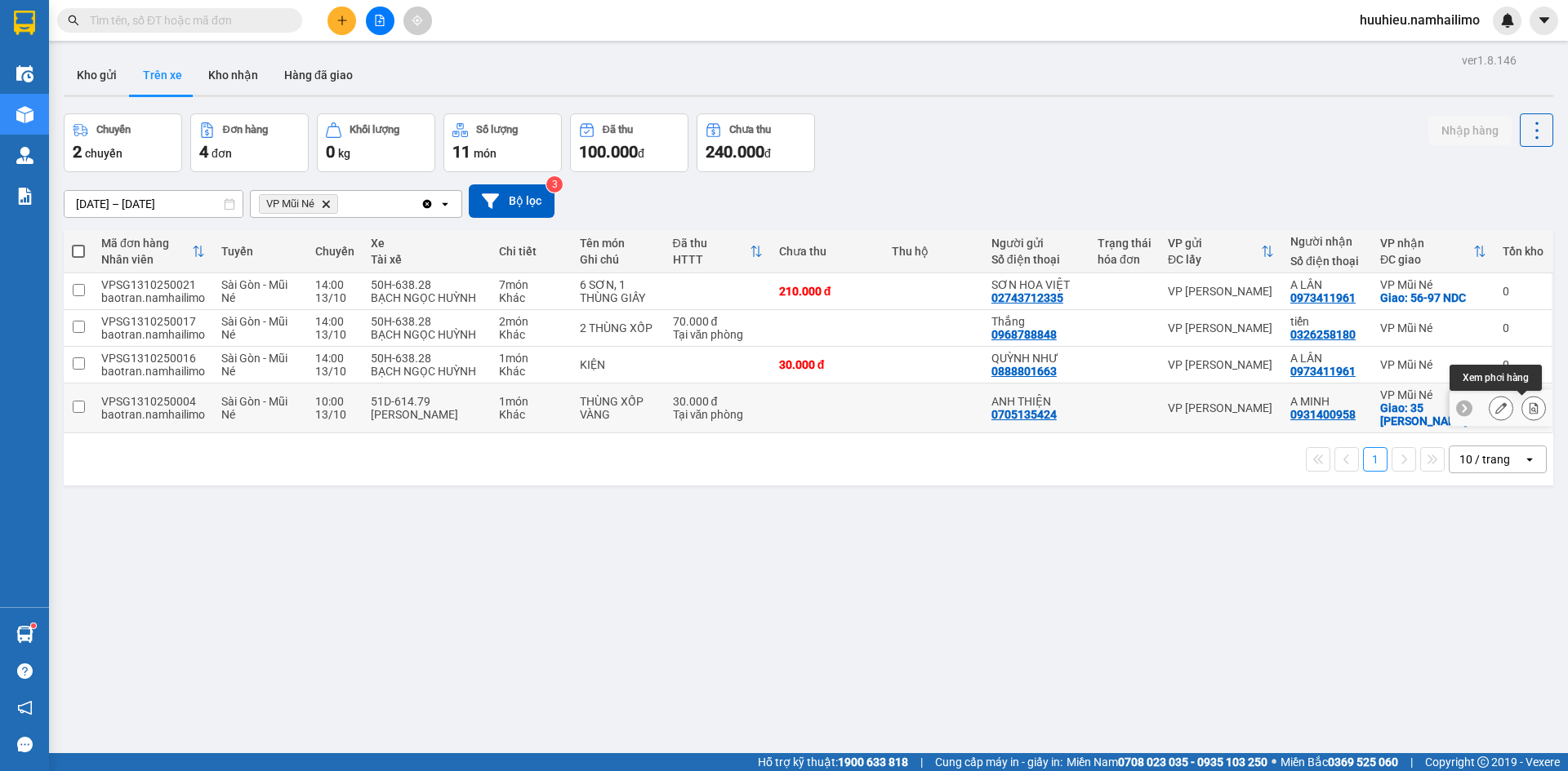
click at [1529, 409] on icon at bounding box center [1533, 407] width 9 height 11
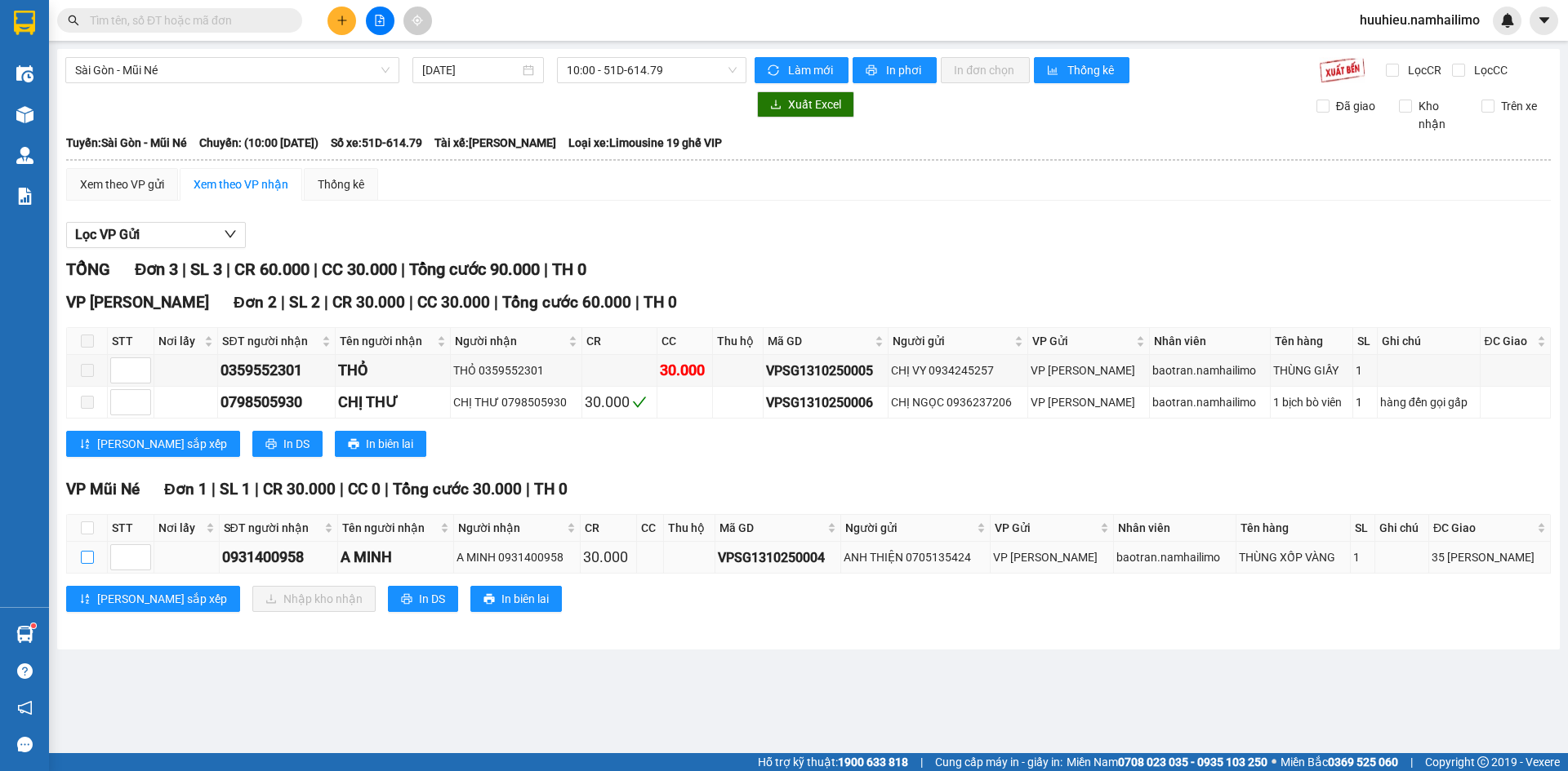
click at [91, 561] on input "checkbox" at bounding box center [87, 557] width 13 height 13
checkbox input "true"
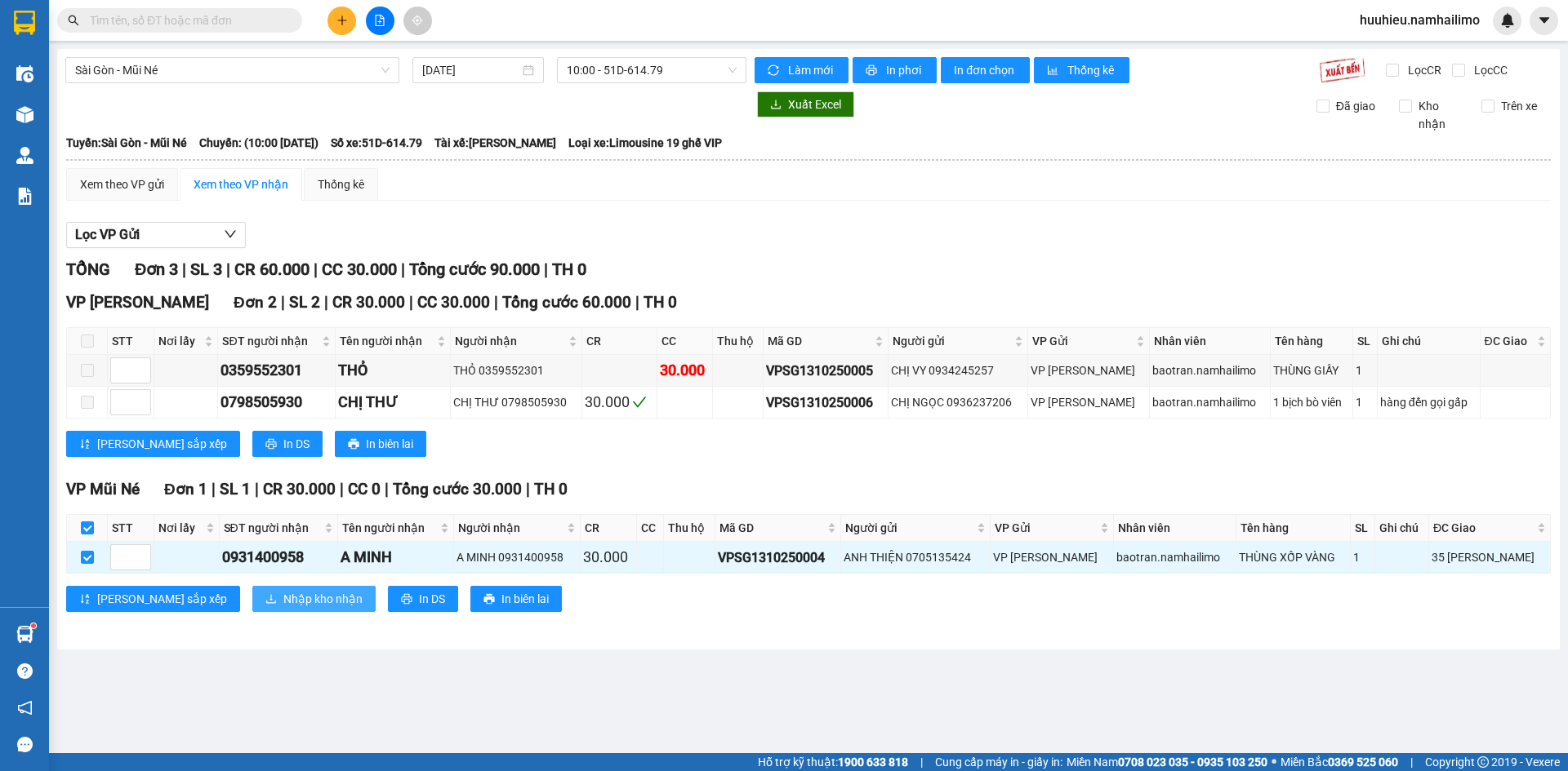
click at [283, 603] on span "Nhập kho nhận" at bounding box center [322, 599] width 79 height 18
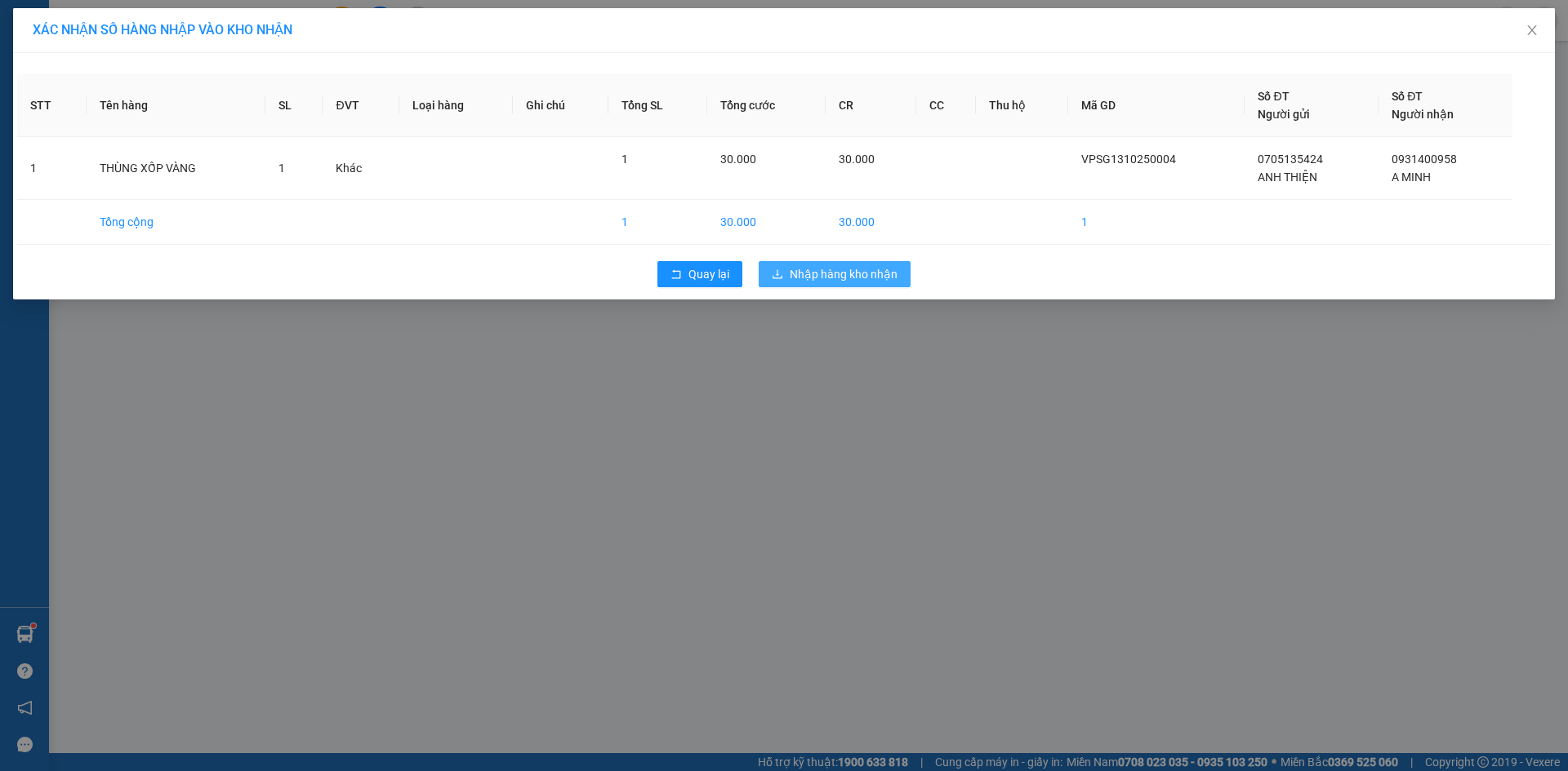
click at [846, 269] on span "Nhập hàng kho nhận" at bounding box center [843, 274] width 108 height 18
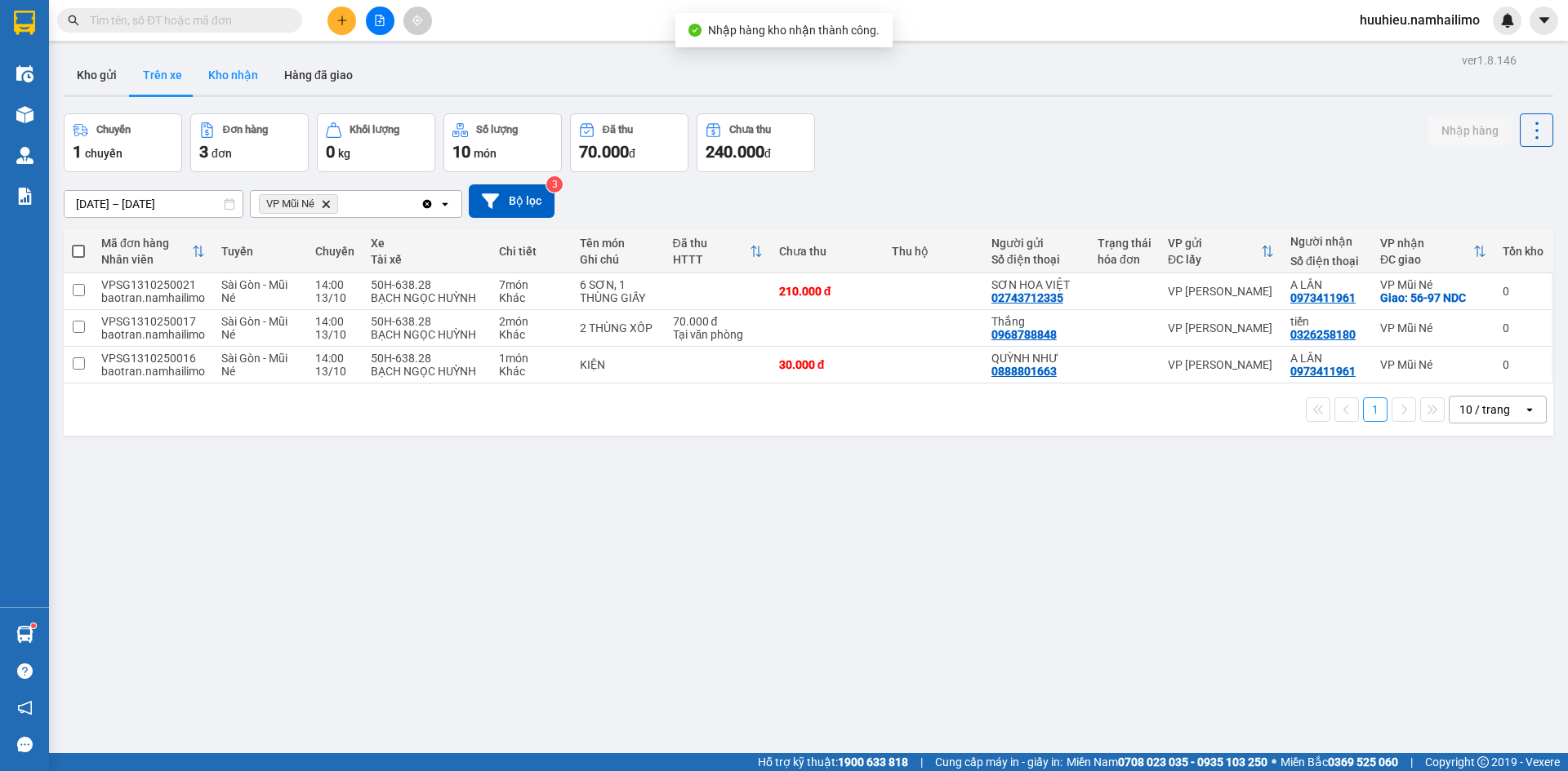
click at [239, 84] on button "Kho nhận" at bounding box center [232, 75] width 76 height 39
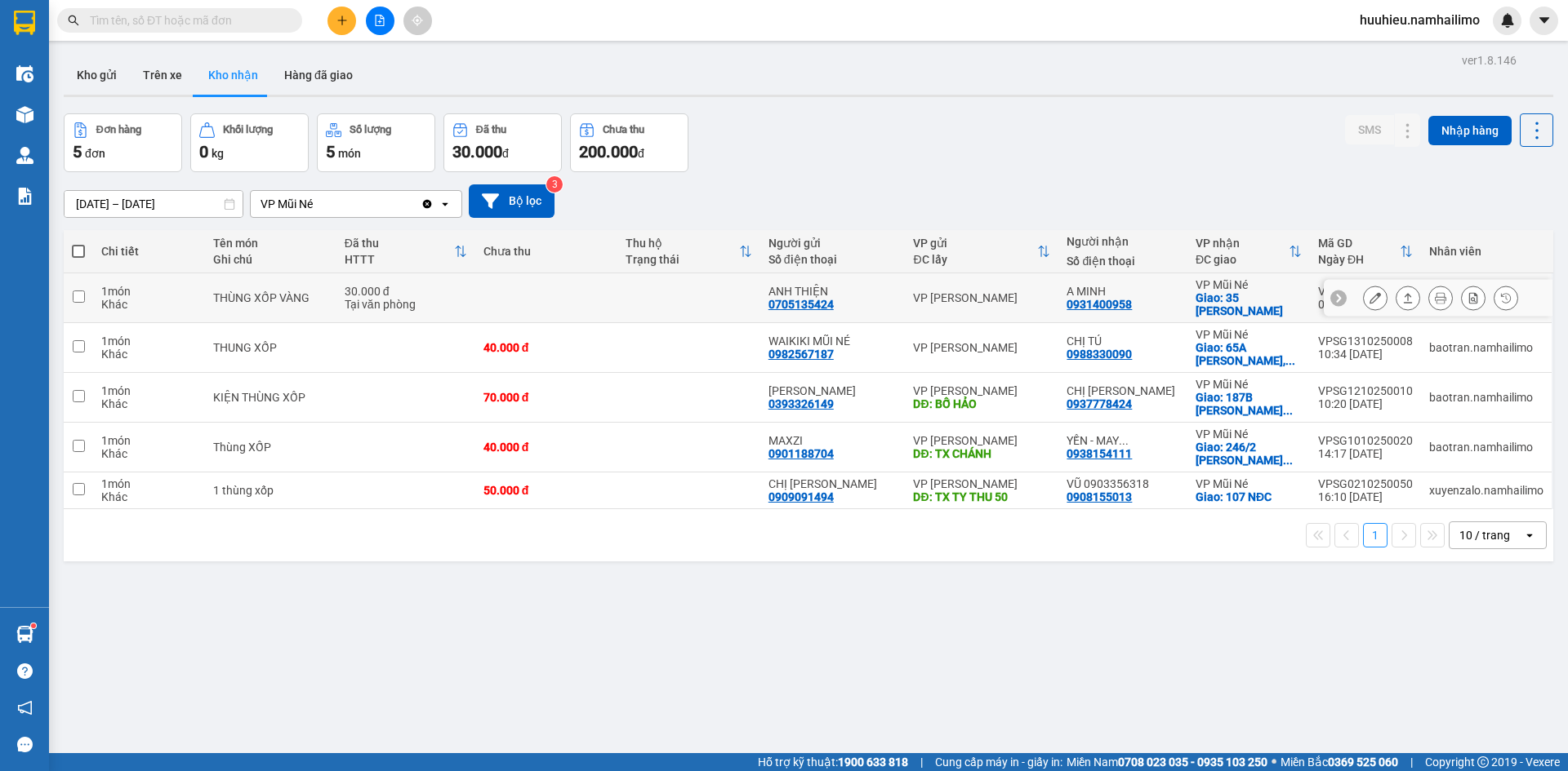
click at [1369, 301] on button at bounding box center [1375, 299] width 23 height 29
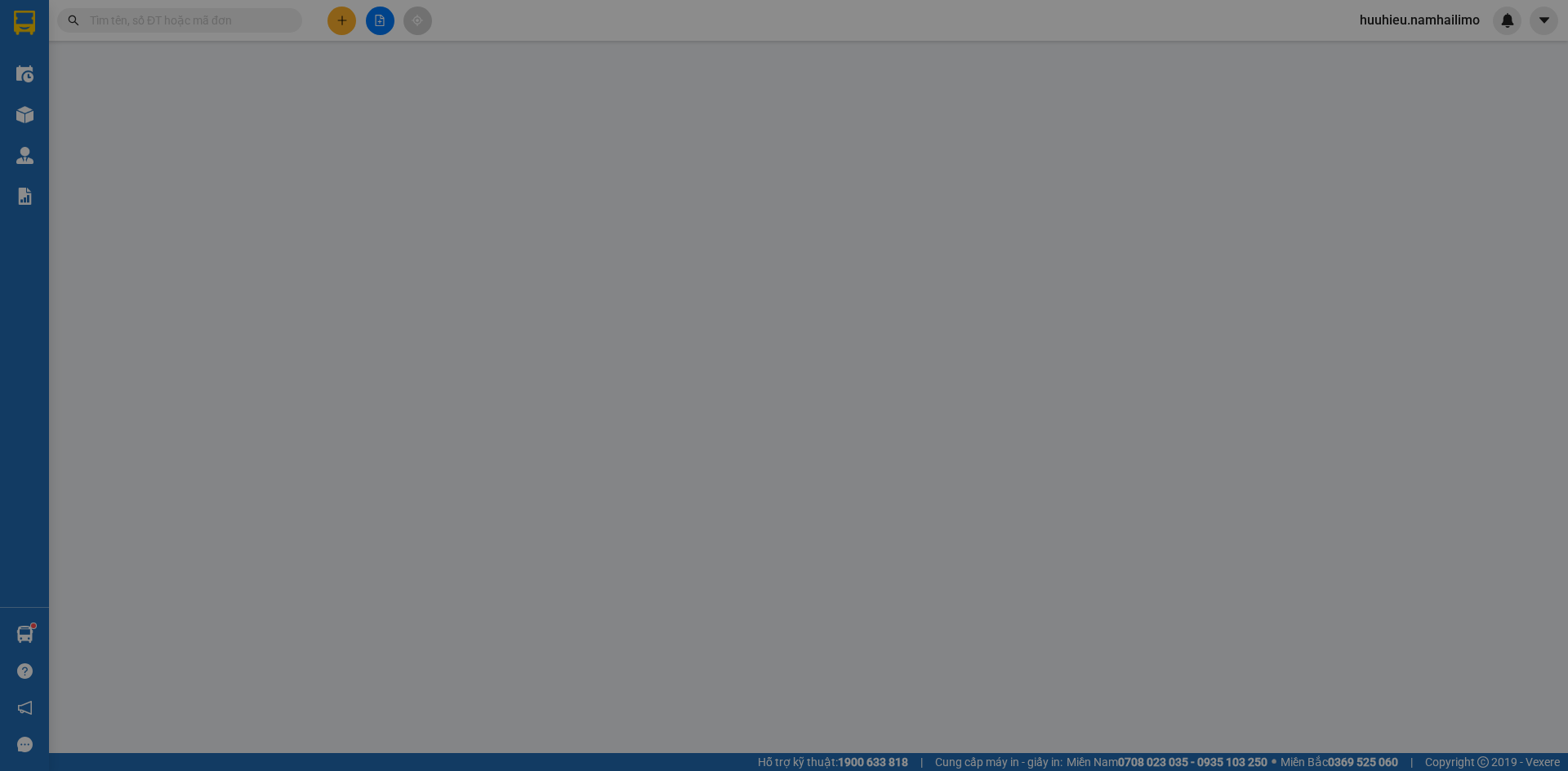
type input "0705135424"
type input "ANH THIỆN"
type input "0931400958"
type input "A MINH"
checkbox input "true"
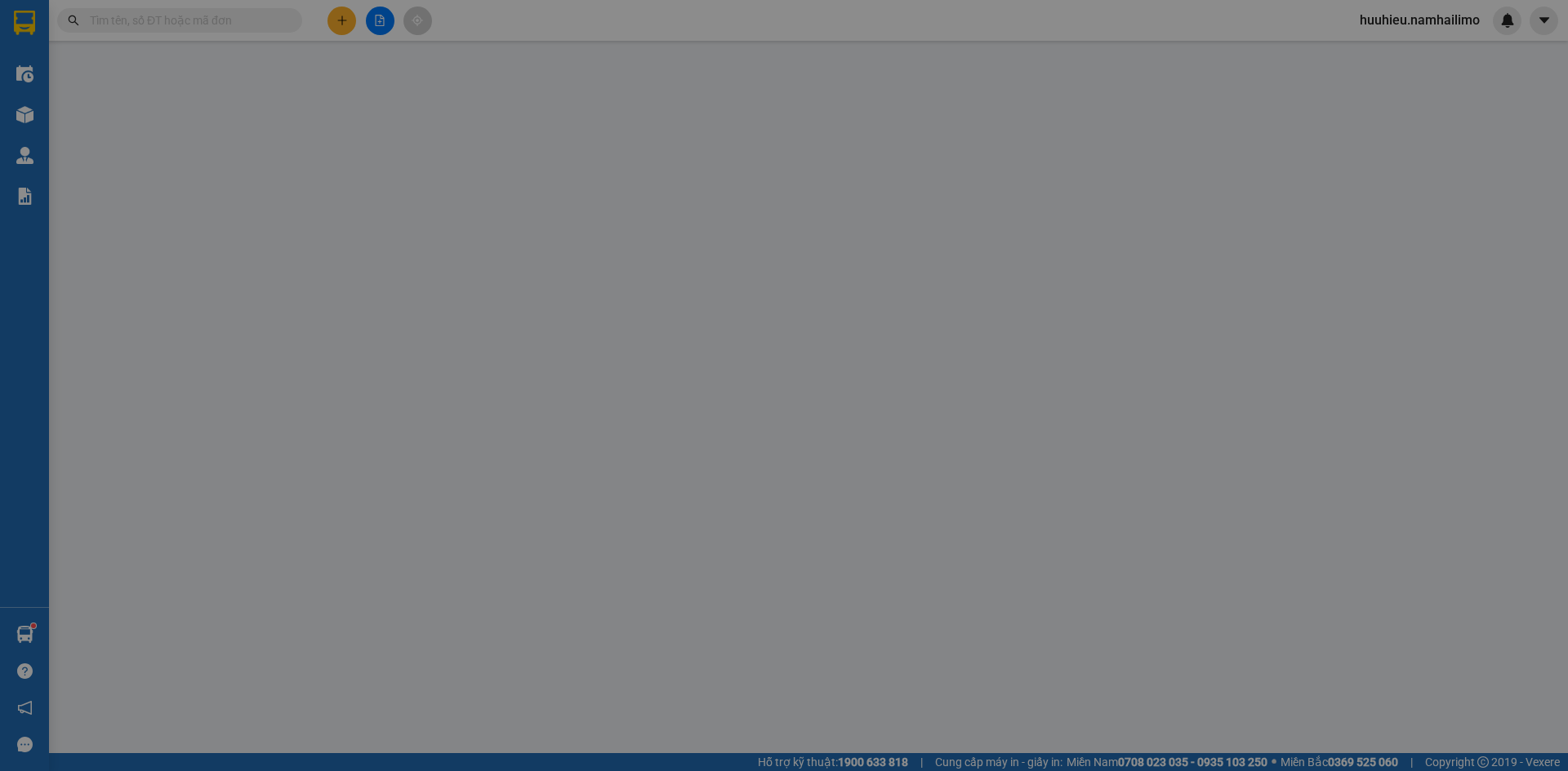
type input "35 NGUYEN DINH CHIEU"
type input "30.000"
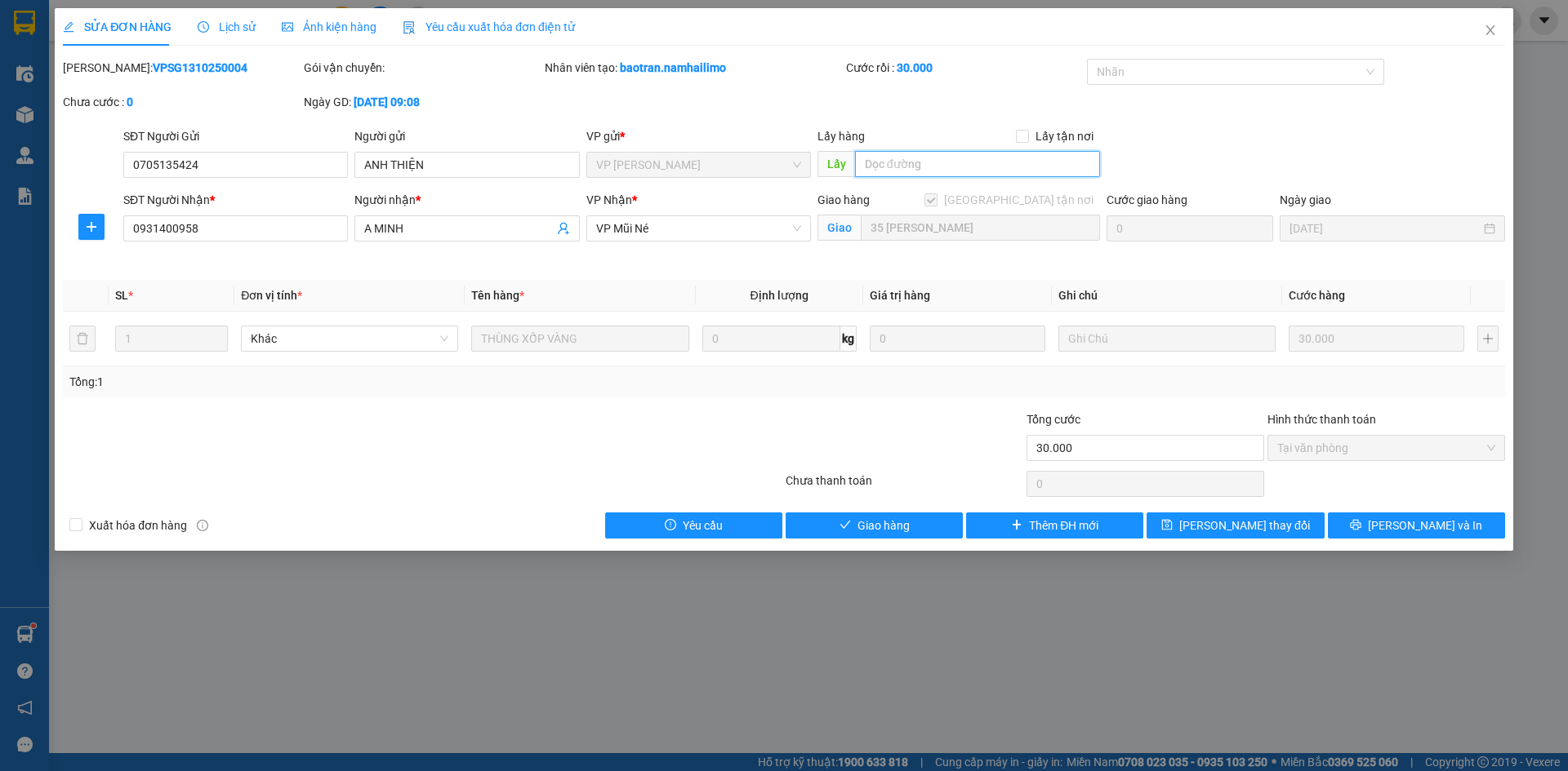
click at [893, 169] on input "text" at bounding box center [977, 164] width 245 height 26
type input "a hảo"
click at [893, 522] on span "Lưu và Giao hàng" at bounding box center [894, 525] width 157 height 18
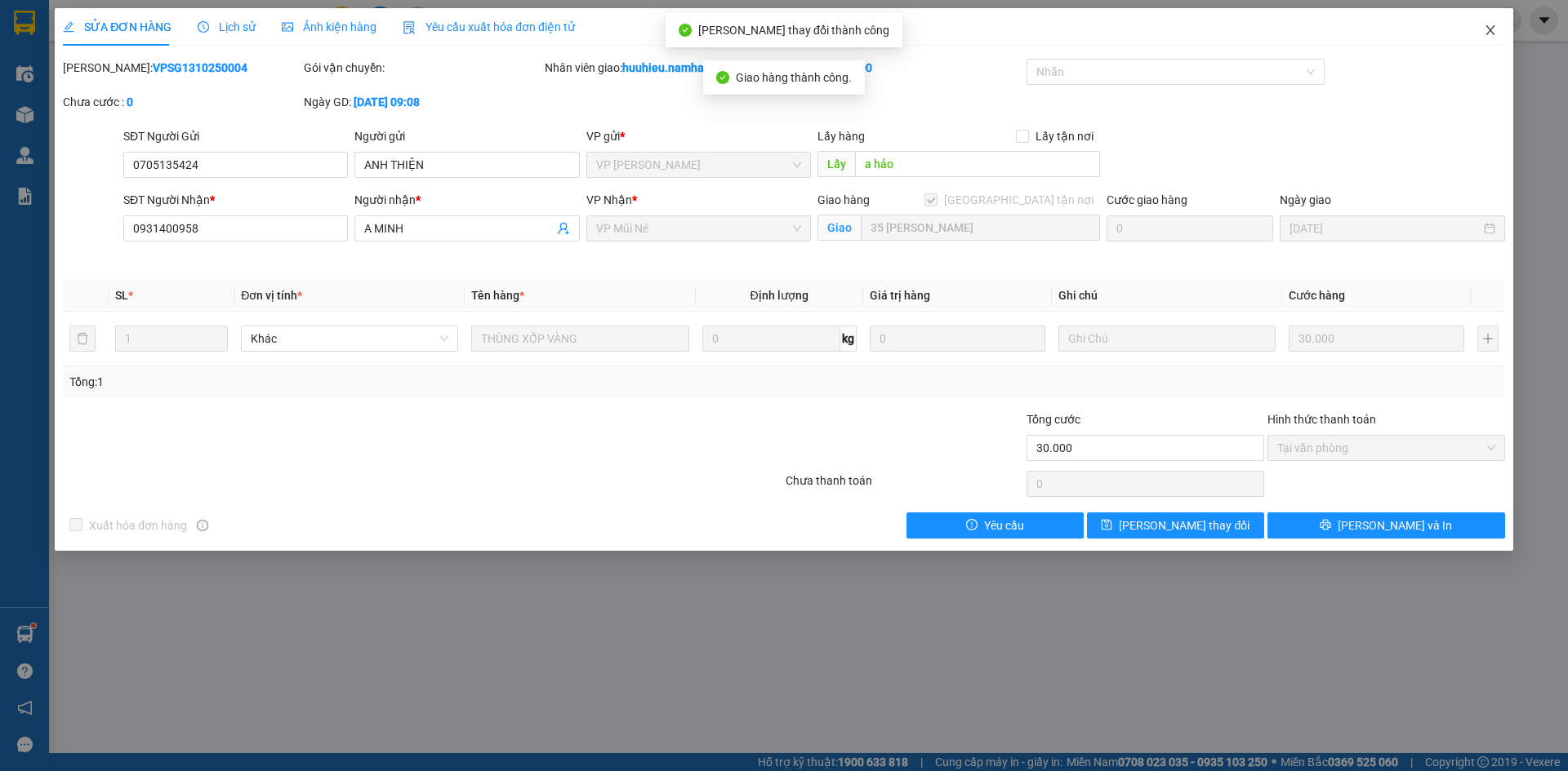
click at [1482, 31] on span "Close" at bounding box center [1490, 31] width 46 height 46
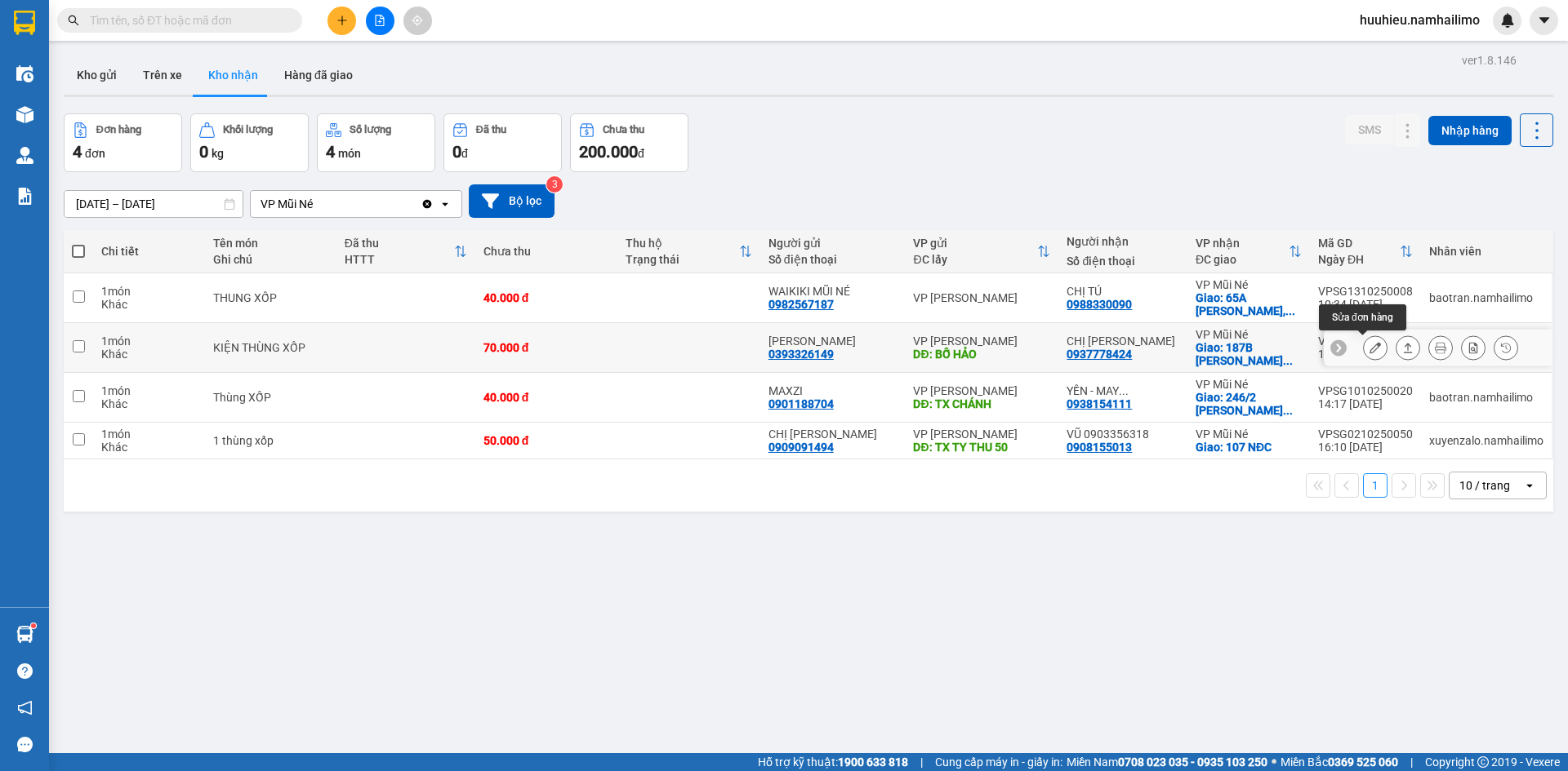
click at [1369, 344] on icon at bounding box center [1375, 347] width 11 height 11
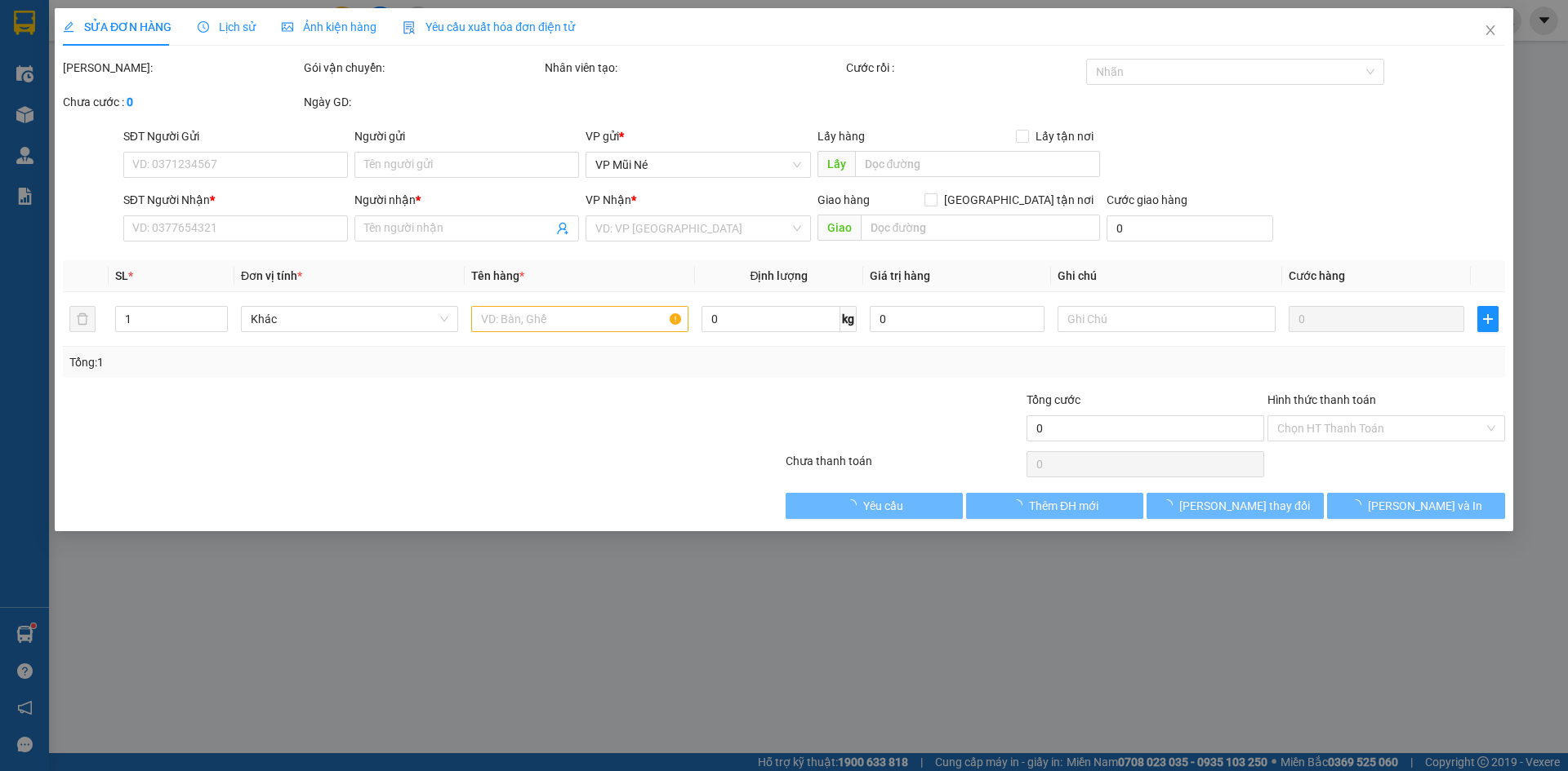
type input "0393326149"
type input "MINH PHƯƠNG"
type input "BỐ HẢO"
type input "0937778424"
type input "CHỊ VÂN"
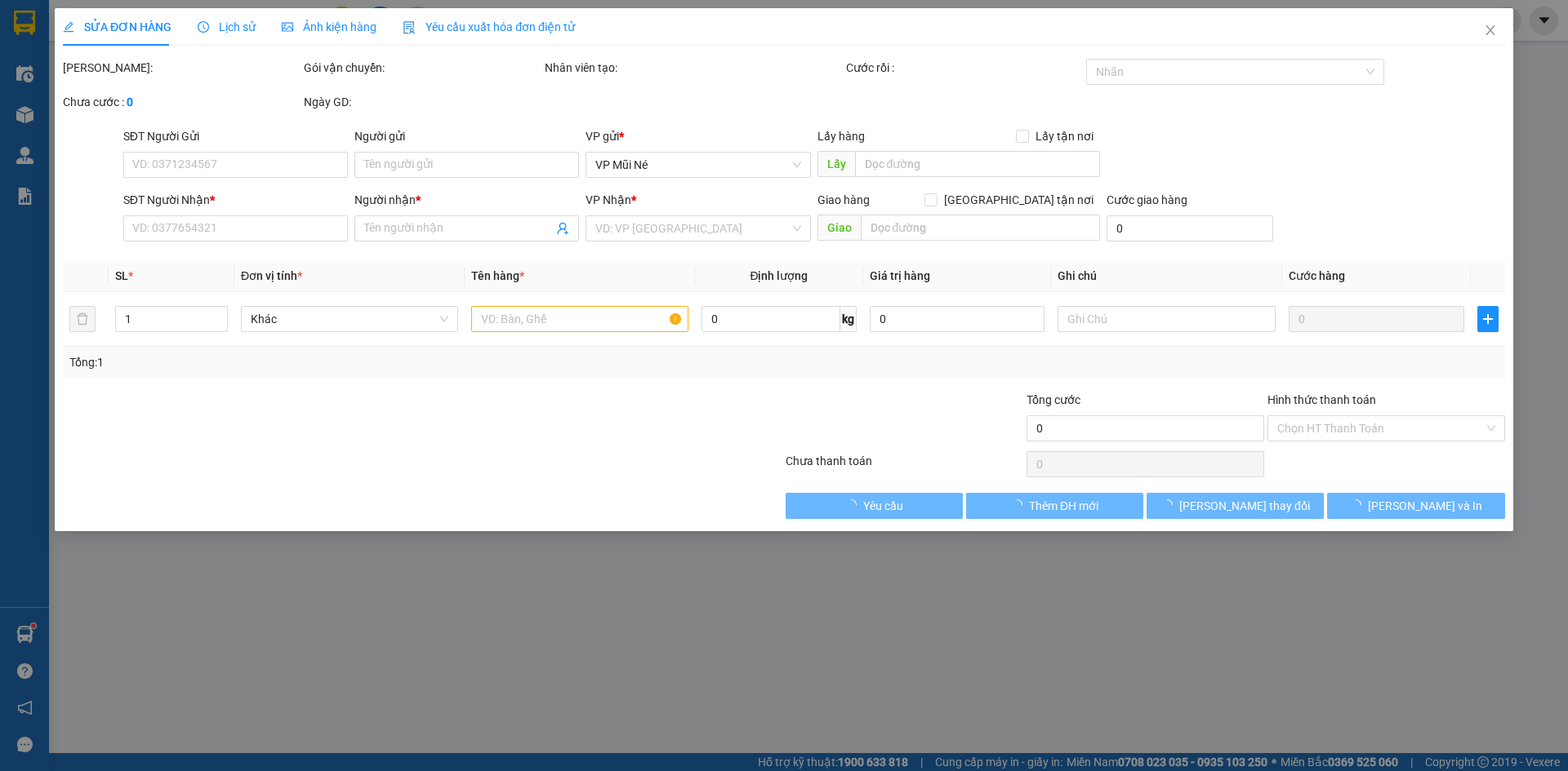
checkbox input "true"
type input "187B NGUYEN DINH CHIEU, MUI NE"
type input "70.000"
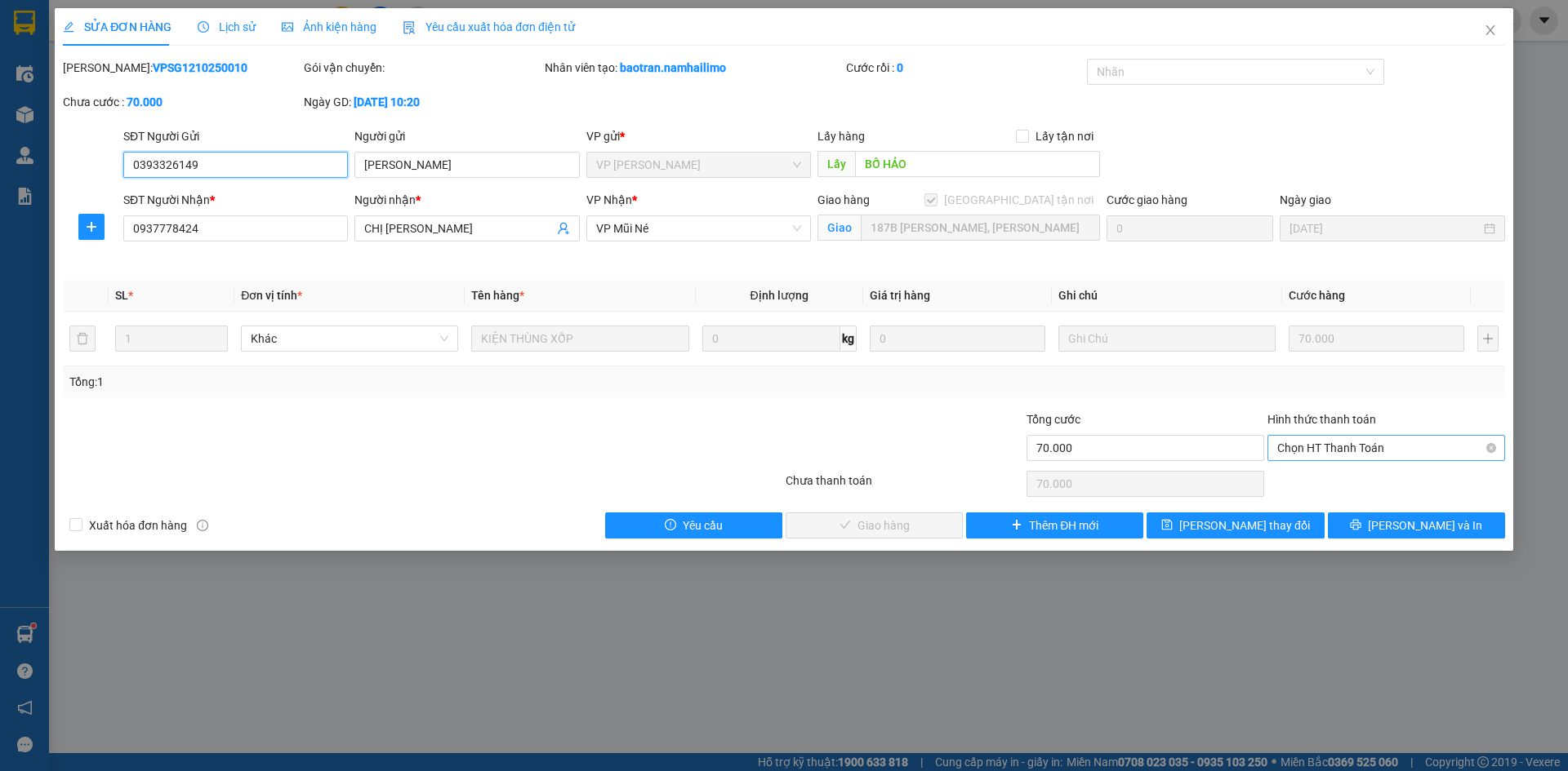
click at [1311, 451] on span "Chọn HT Thanh Toán" at bounding box center [1386, 448] width 218 height 25
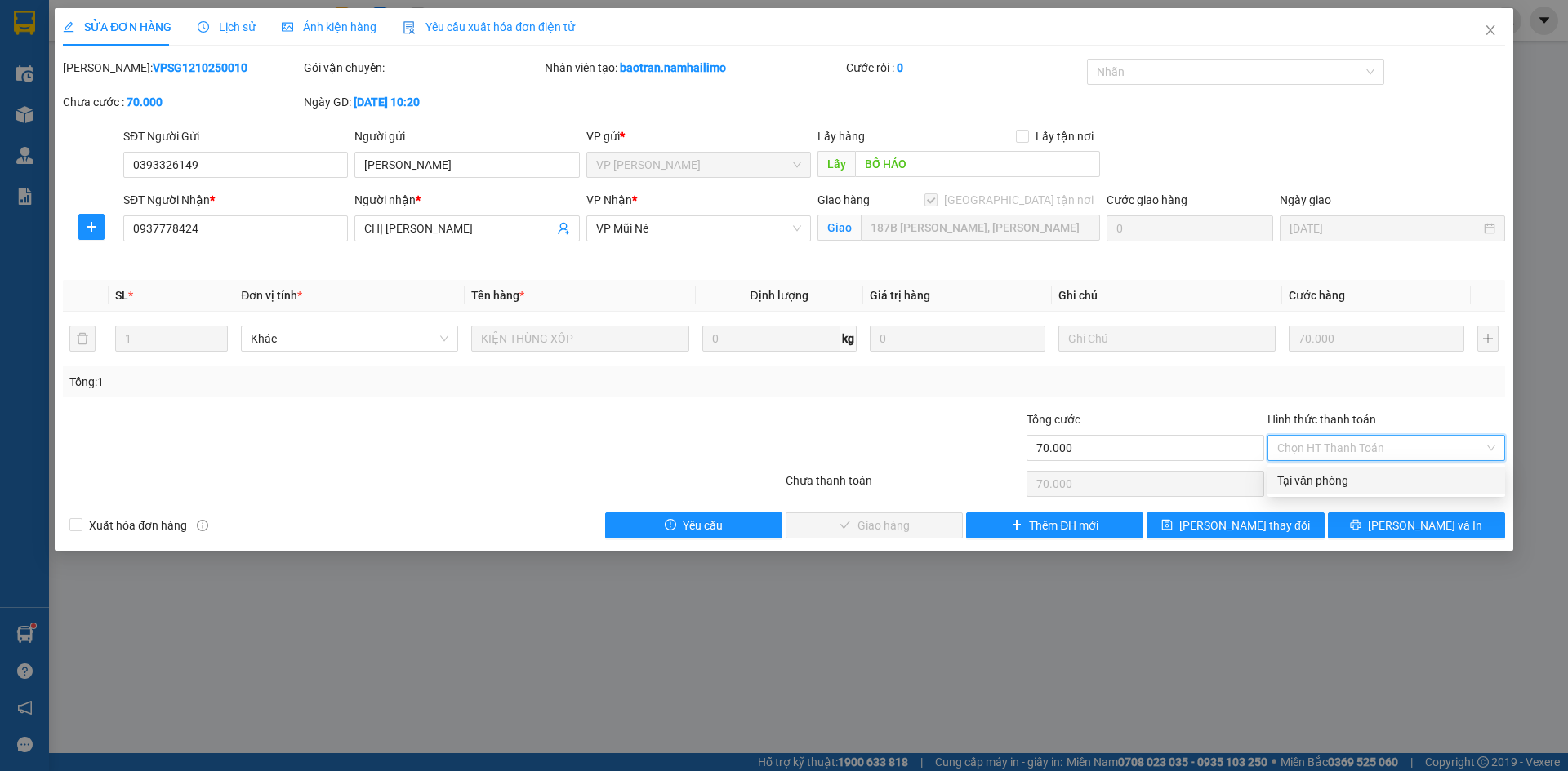
click at [1311, 478] on div "Tại văn phòng" at bounding box center [1386, 480] width 218 height 18
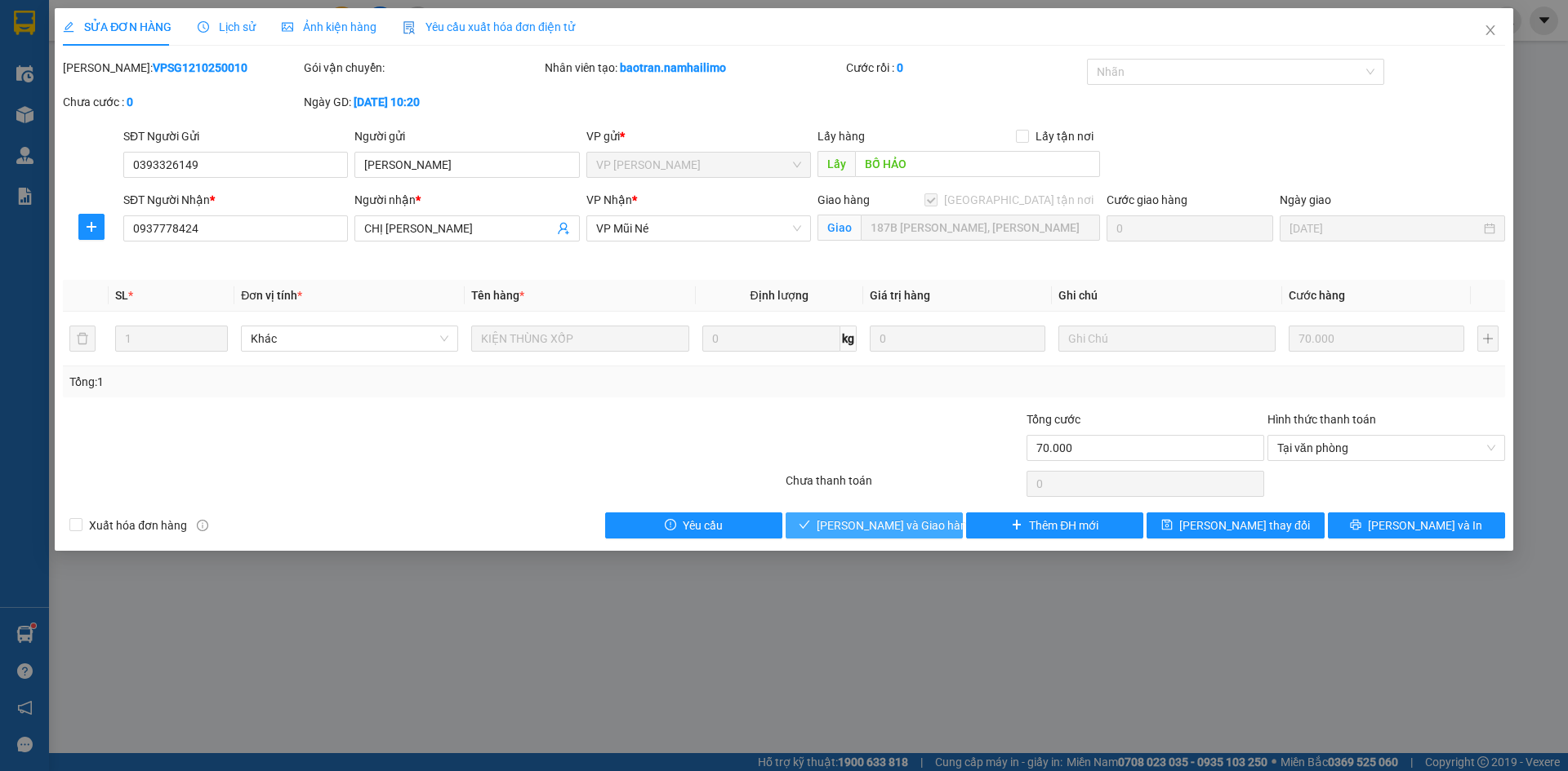
click at [888, 528] on span "Lưu và Giao hàng" at bounding box center [894, 525] width 157 height 18
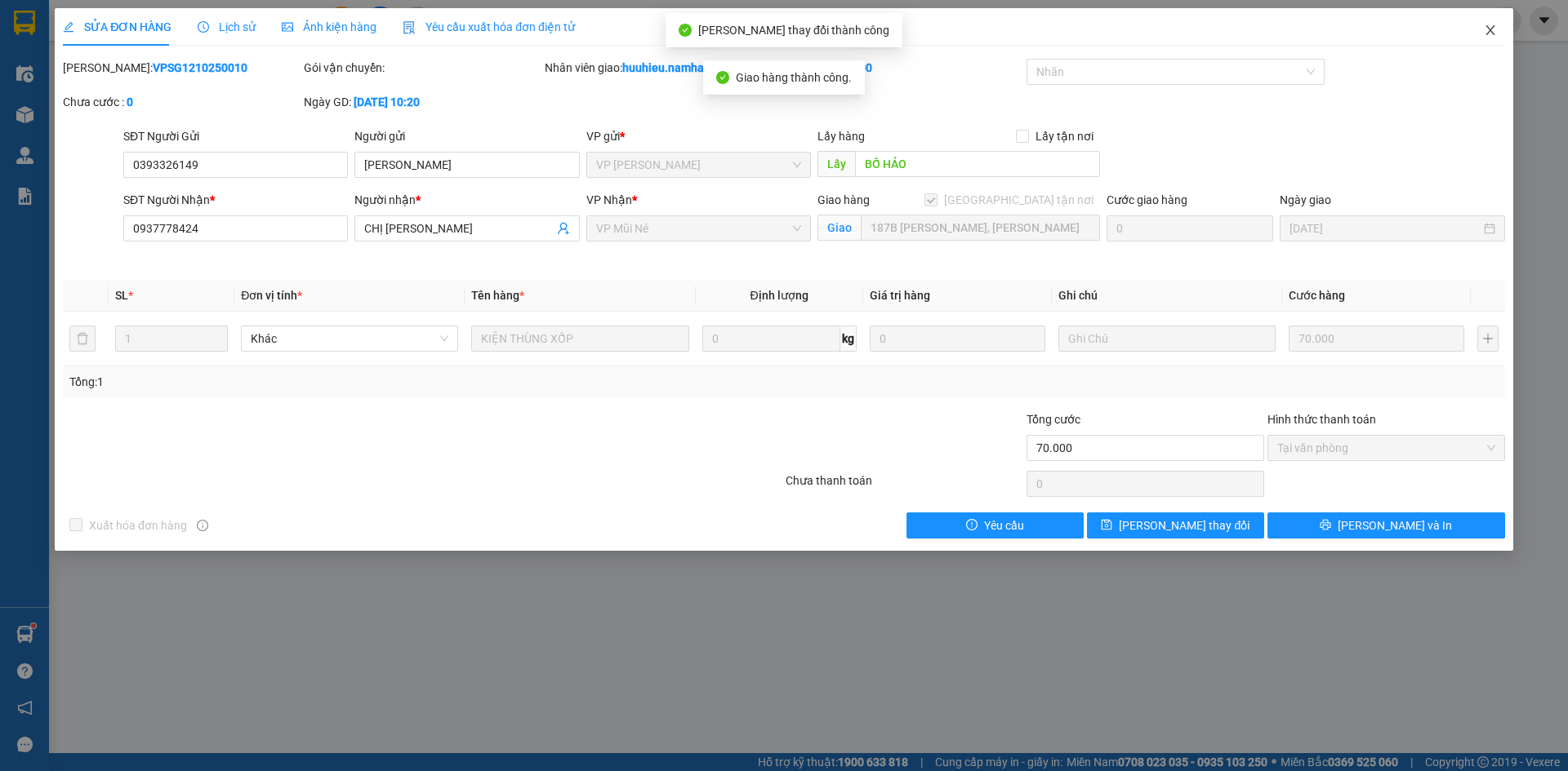
click at [1491, 32] on icon "close" at bounding box center [1489, 31] width 9 height 10
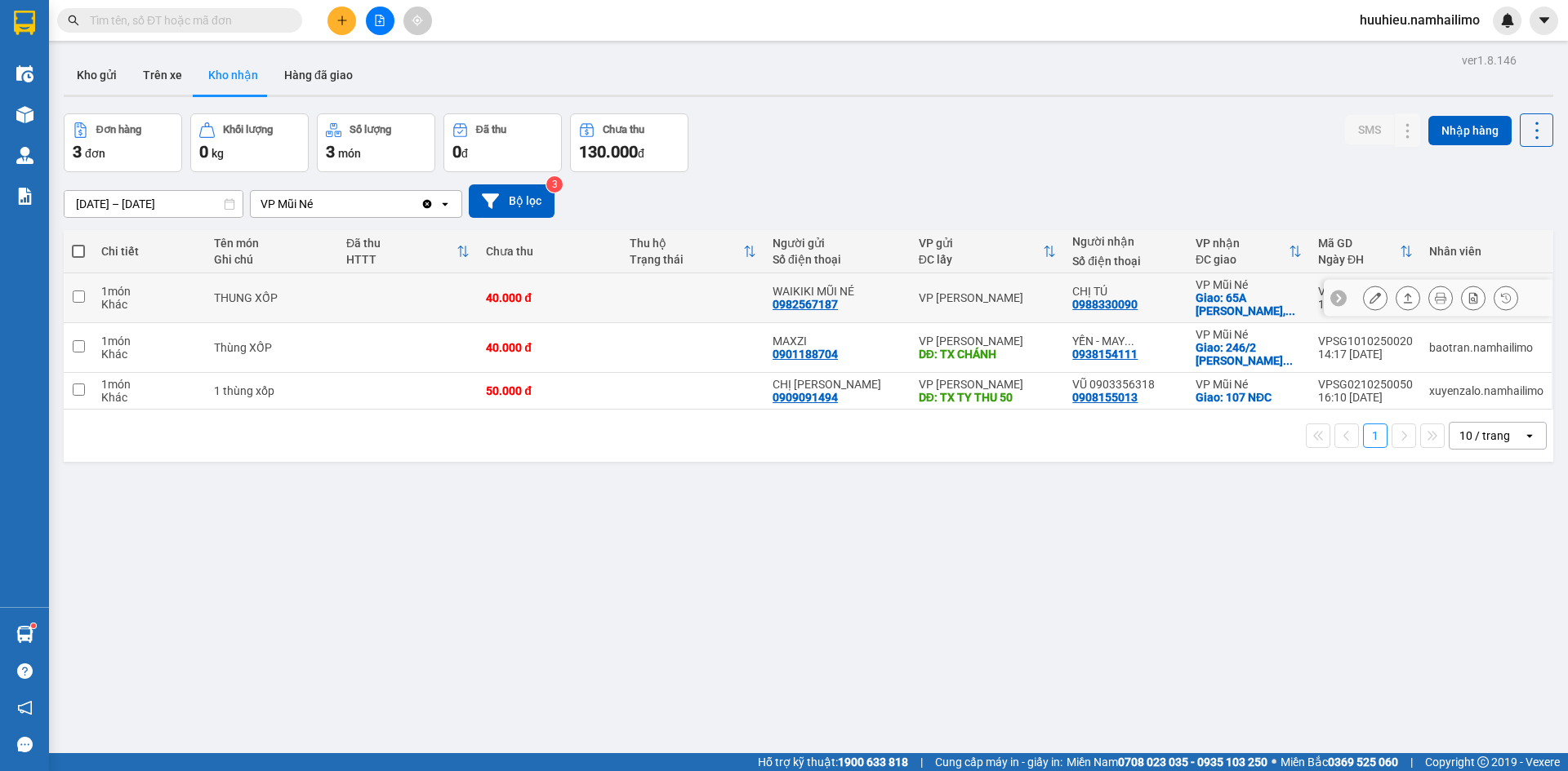
click at [1369, 298] on icon at bounding box center [1375, 298] width 11 height 11
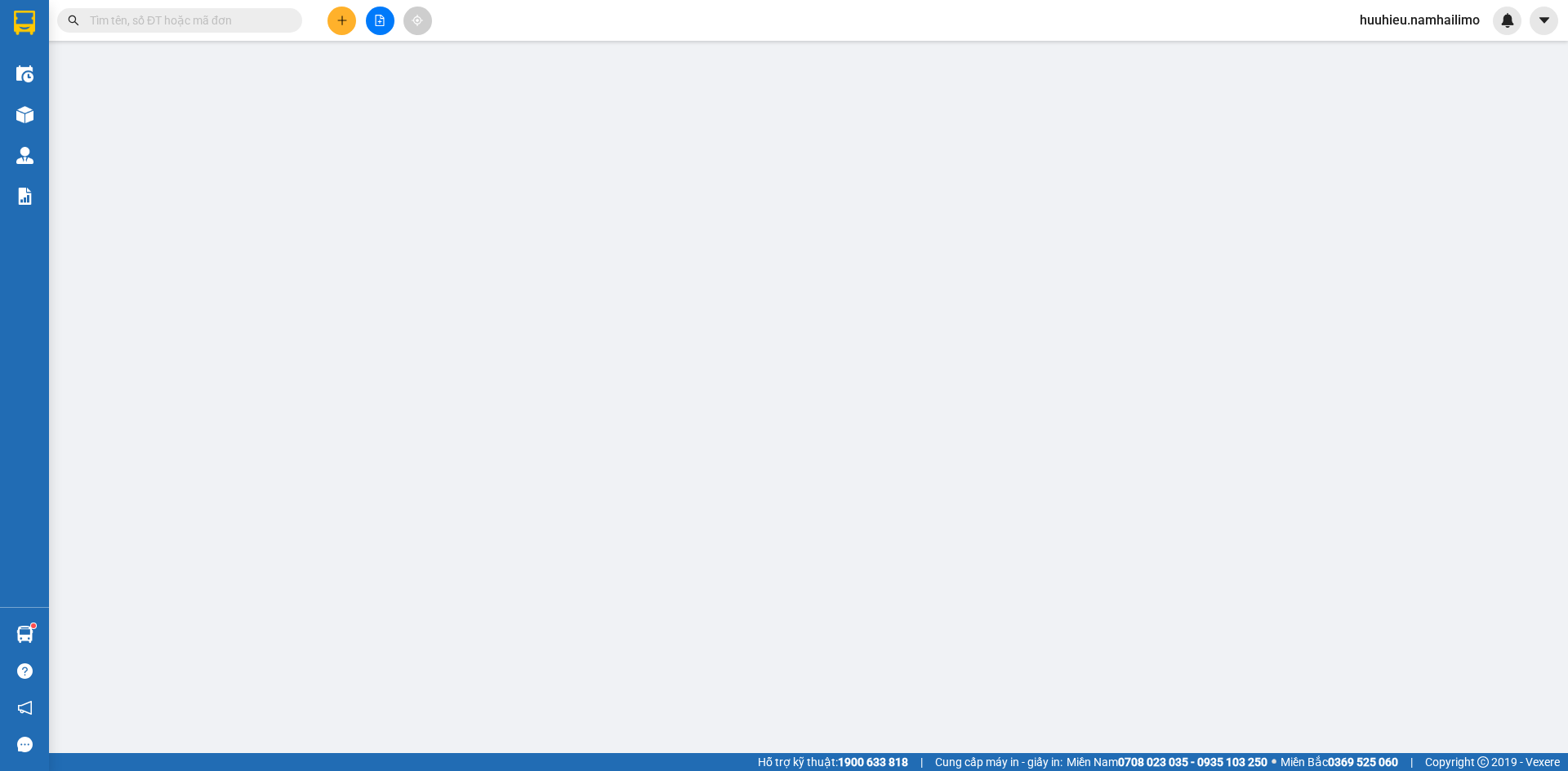
type input "0982567187"
type input "WAIKIKI MŨI NÉ"
type input "0988330090"
type input "CHỊ TÚ"
checkbox input "true"
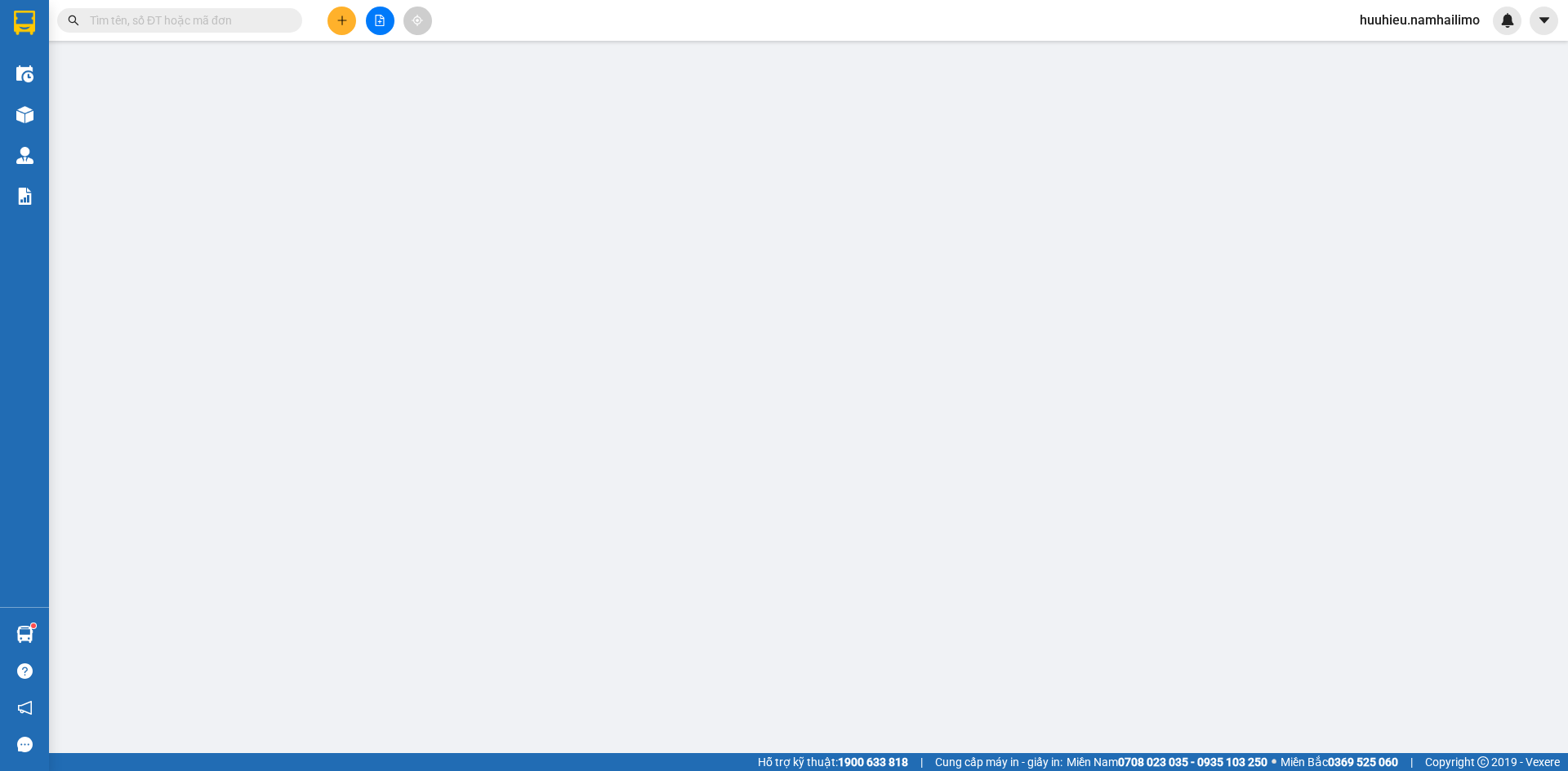
type input "65A NGUYEN DINH CHIEU, MUINE"
type input "40.000"
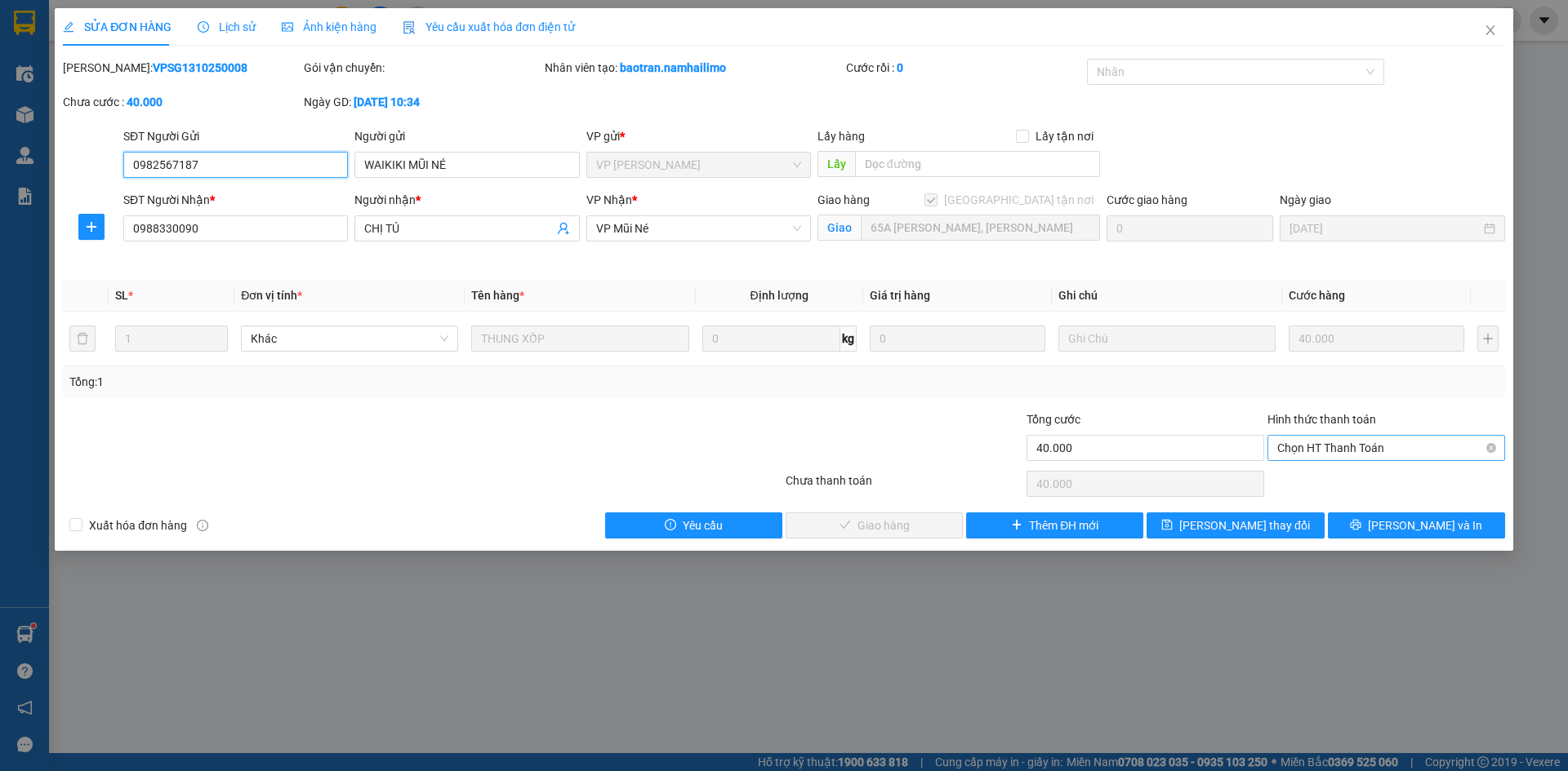
click at [1319, 446] on span "Chọn HT Thanh Toán" at bounding box center [1386, 448] width 218 height 25
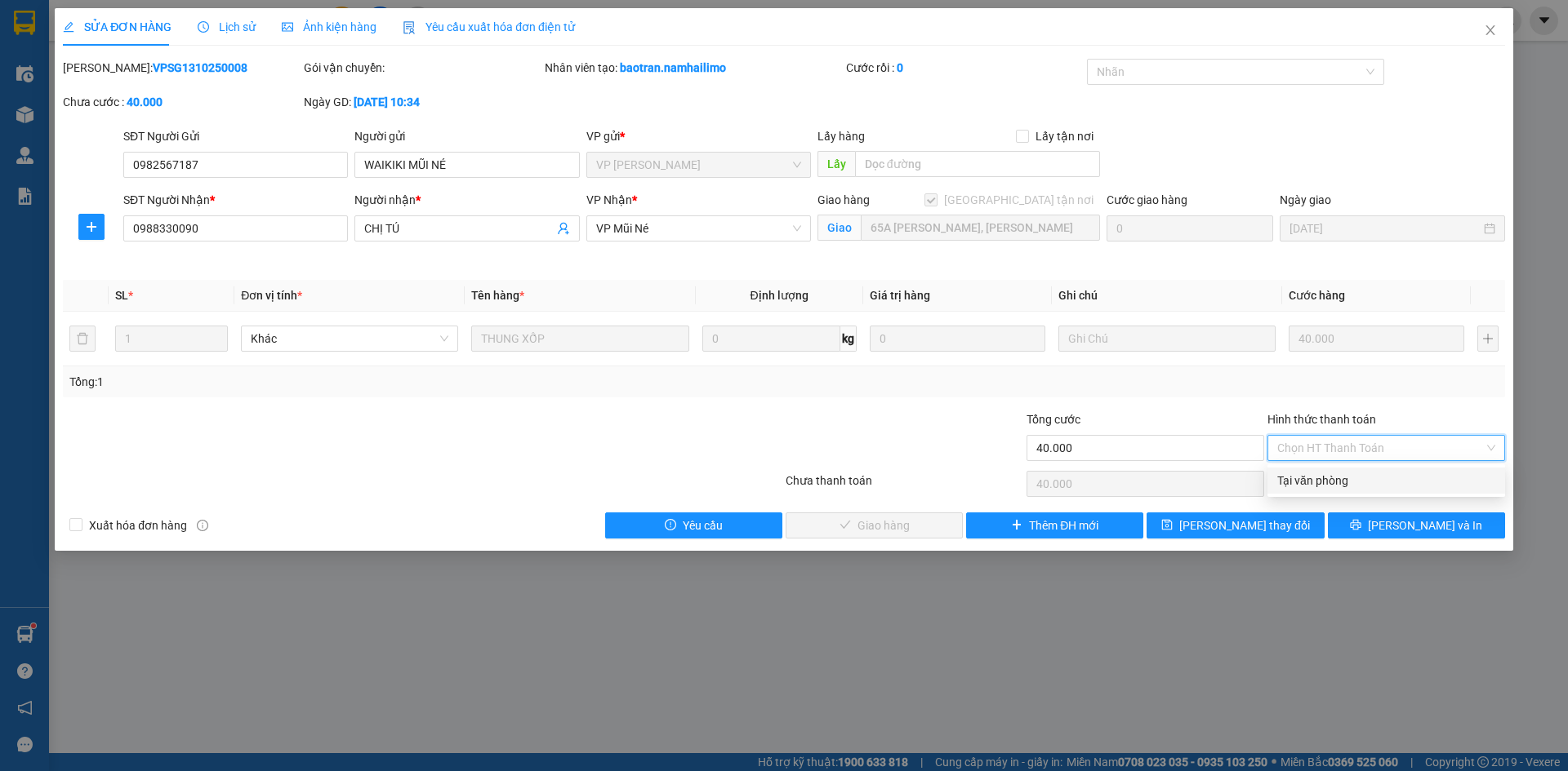
click at [1311, 475] on div "Tại văn phòng" at bounding box center [1386, 480] width 218 height 18
type input "0"
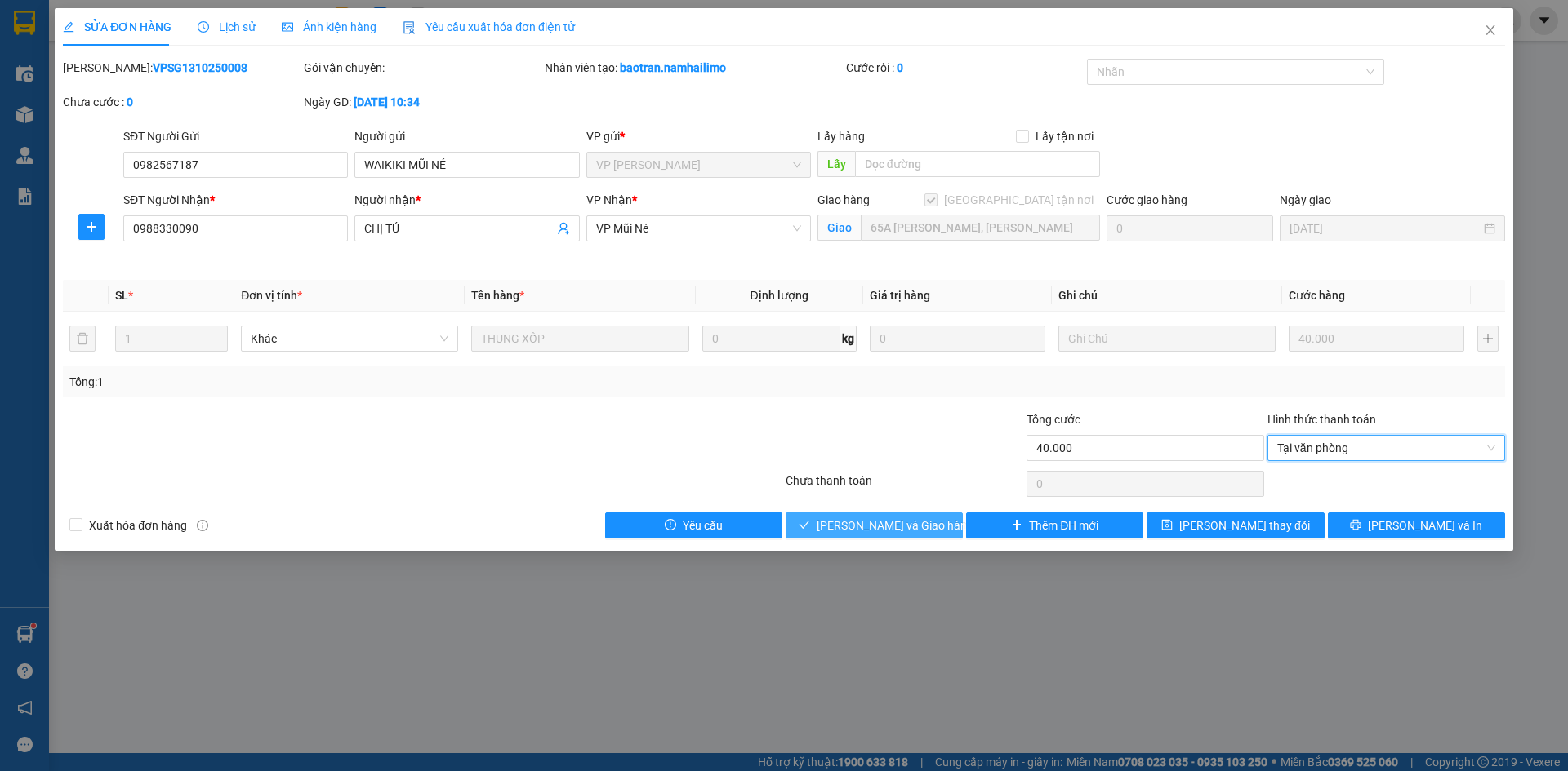
click at [921, 526] on span "Lưu và Giao hàng" at bounding box center [894, 525] width 157 height 18
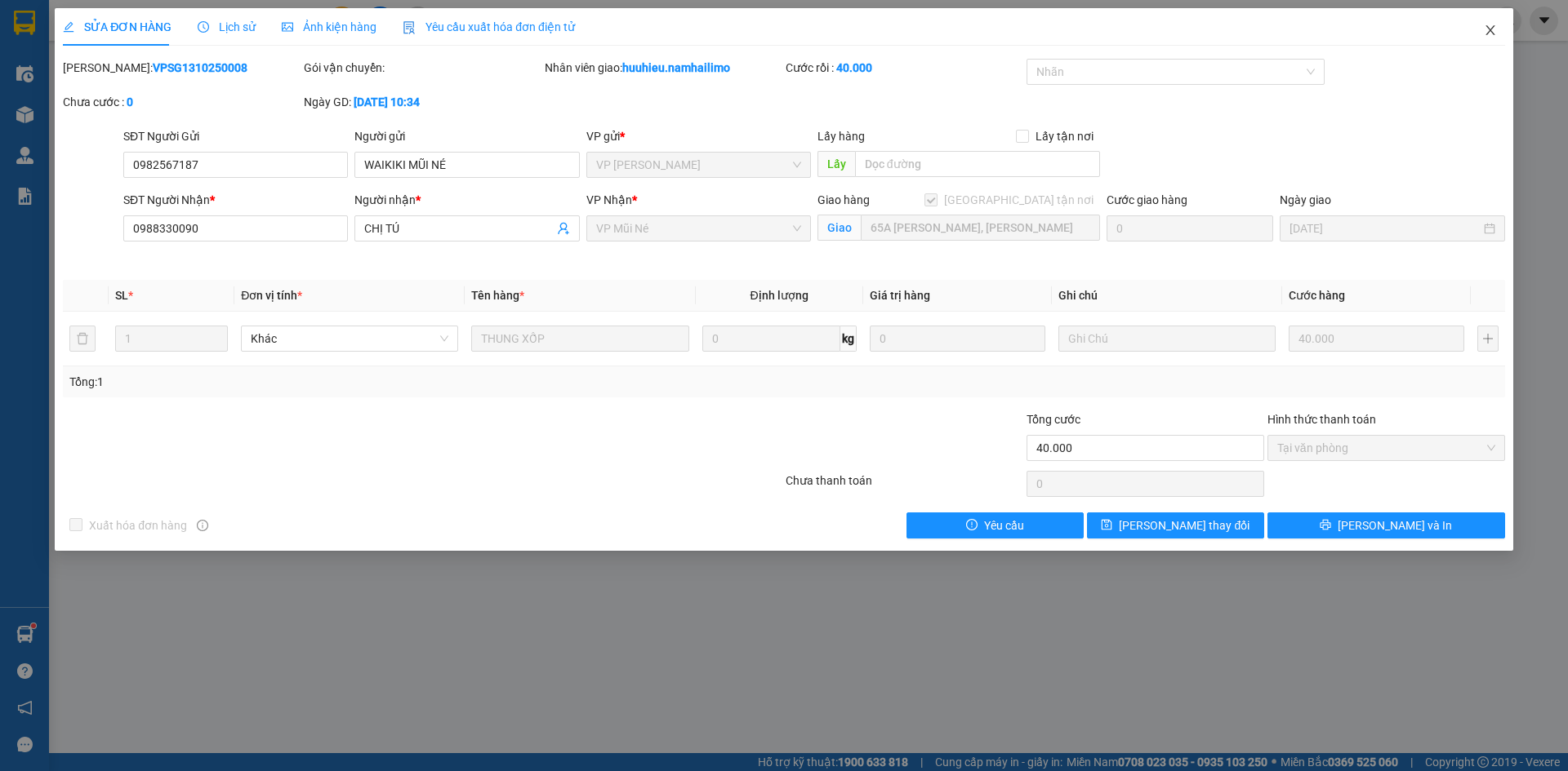
click at [1486, 25] on icon "close" at bounding box center [1490, 30] width 13 height 13
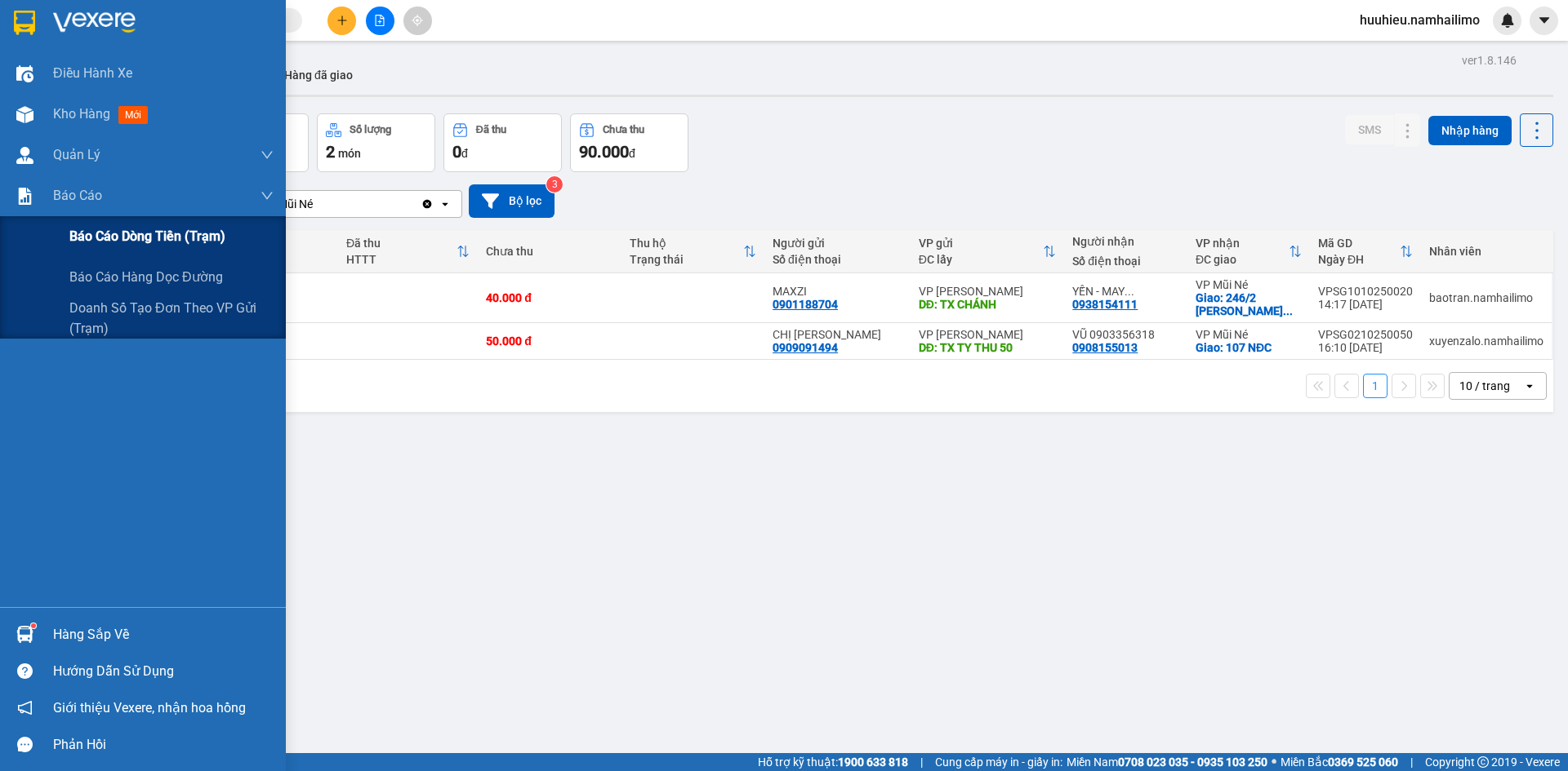
click at [92, 223] on div "Báo cáo dòng tiền (trạm)" at bounding box center [171, 237] width 204 height 41
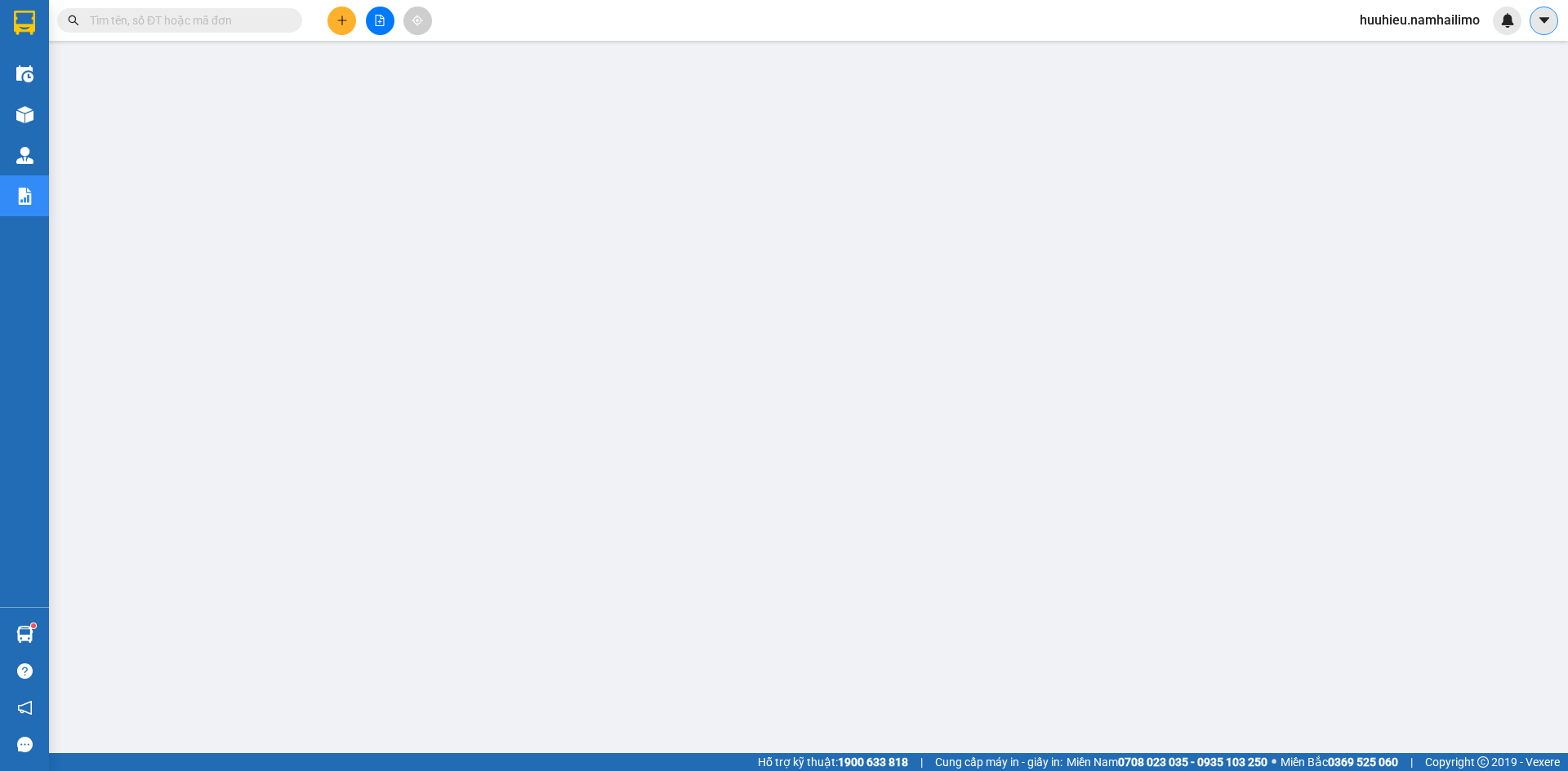
click at [1542, 21] on icon "caret-down" at bounding box center [1543, 20] width 10 height 6
click at [1408, 29] on span "huuhieu.namhailimo" at bounding box center [1420, 20] width 146 height 20
click at [1399, 42] on span "Đăng xuất" at bounding box center [1427, 50] width 112 height 18
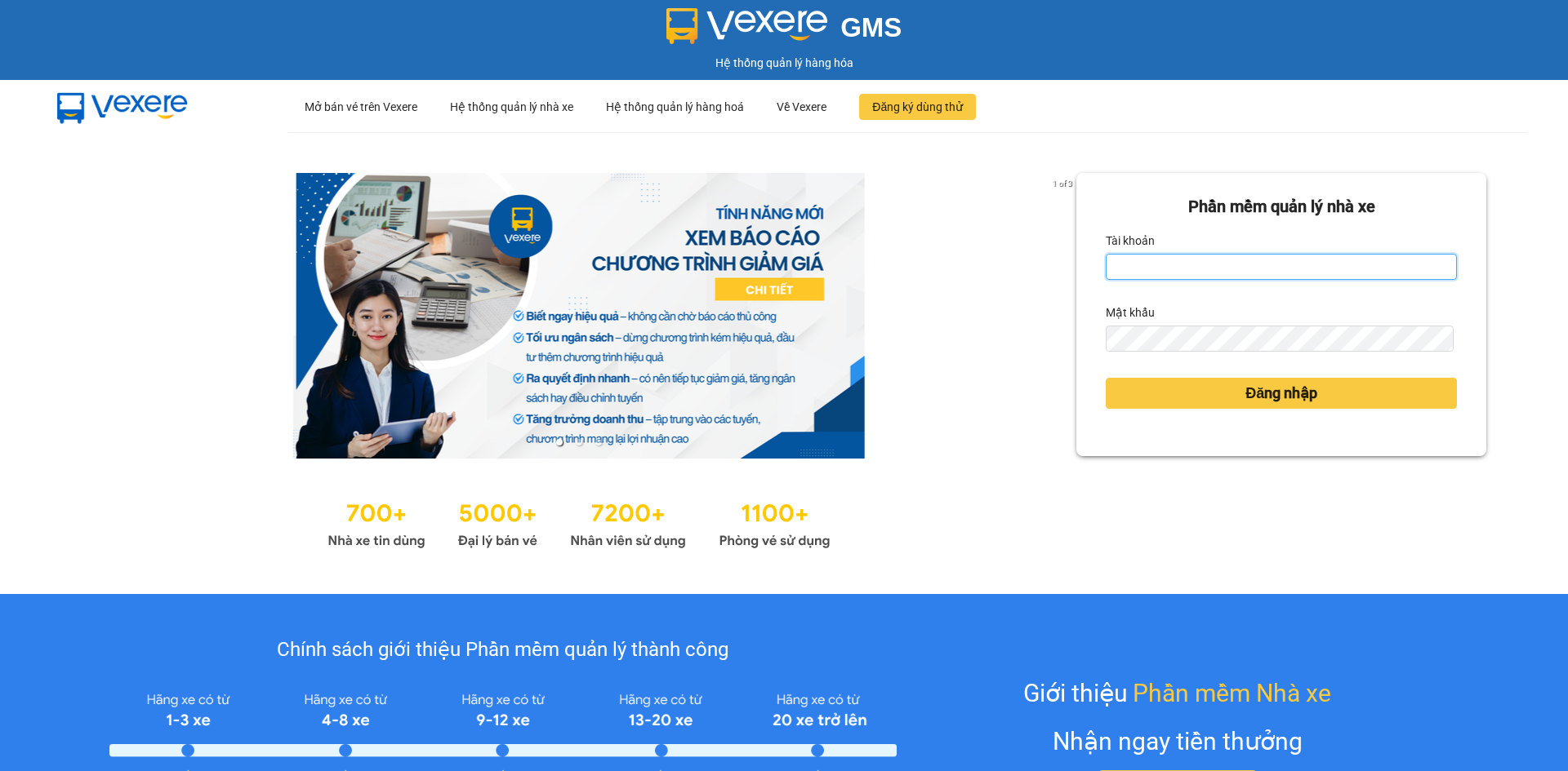
click at [1261, 254] on input "Tài khoản" at bounding box center [1281, 266] width 351 height 26
type input "kimngan.namhailimo"
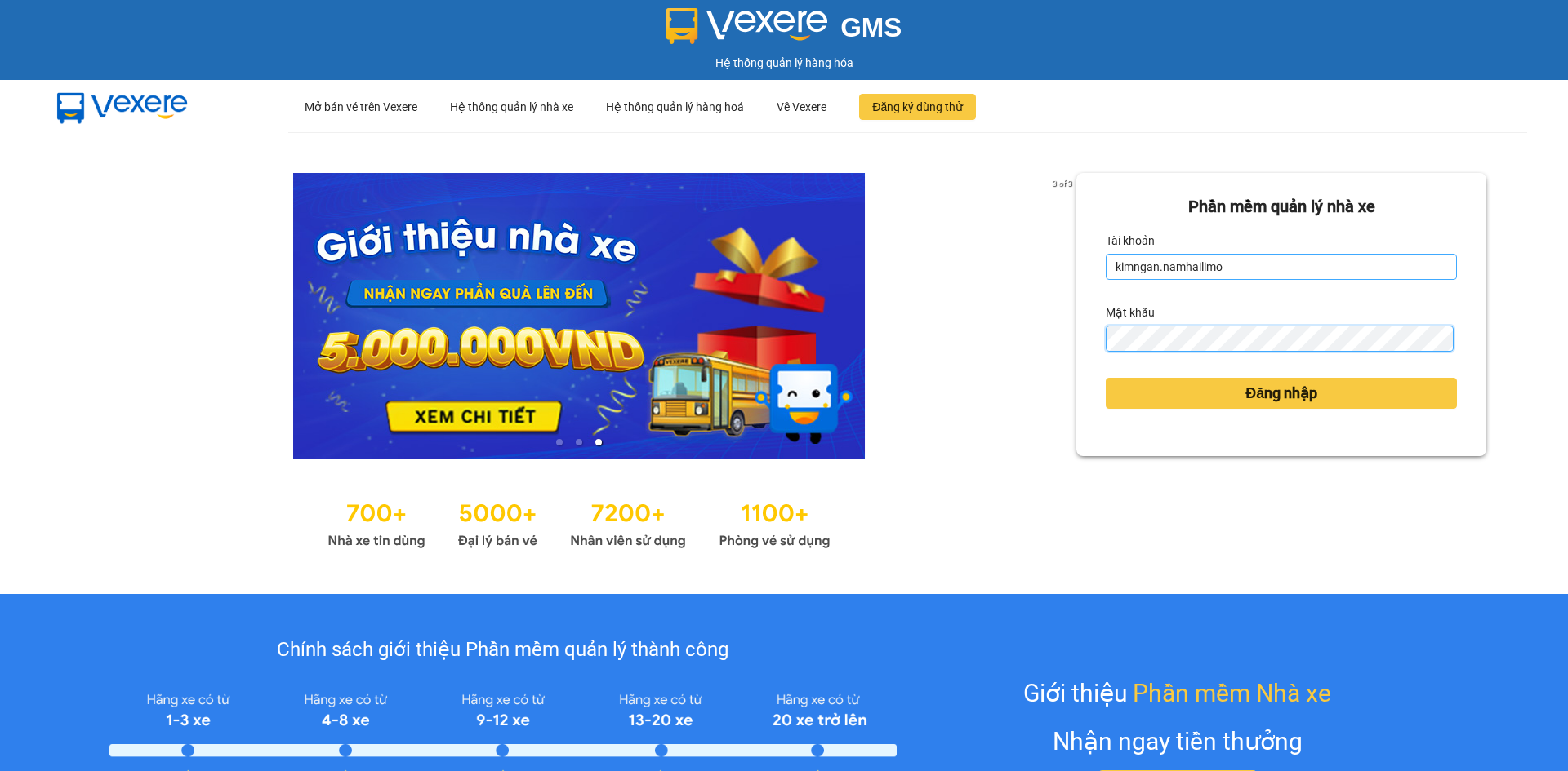
click at [1106, 378] on button "Đăng nhập" at bounding box center [1281, 394] width 351 height 31
